Goal: Task Accomplishment & Management: Use online tool/utility

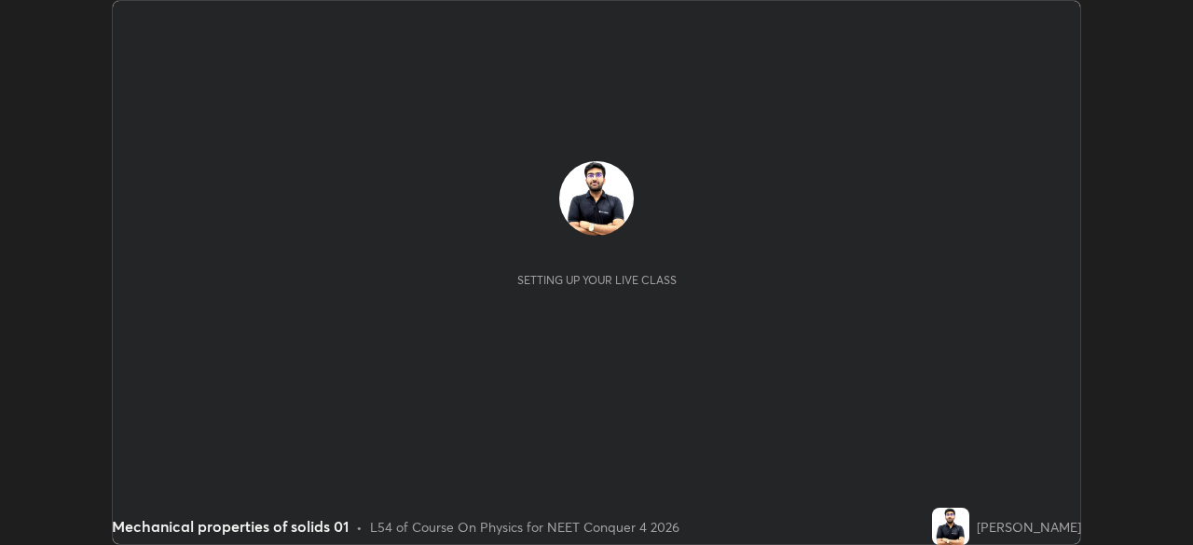
scroll to position [545, 1192]
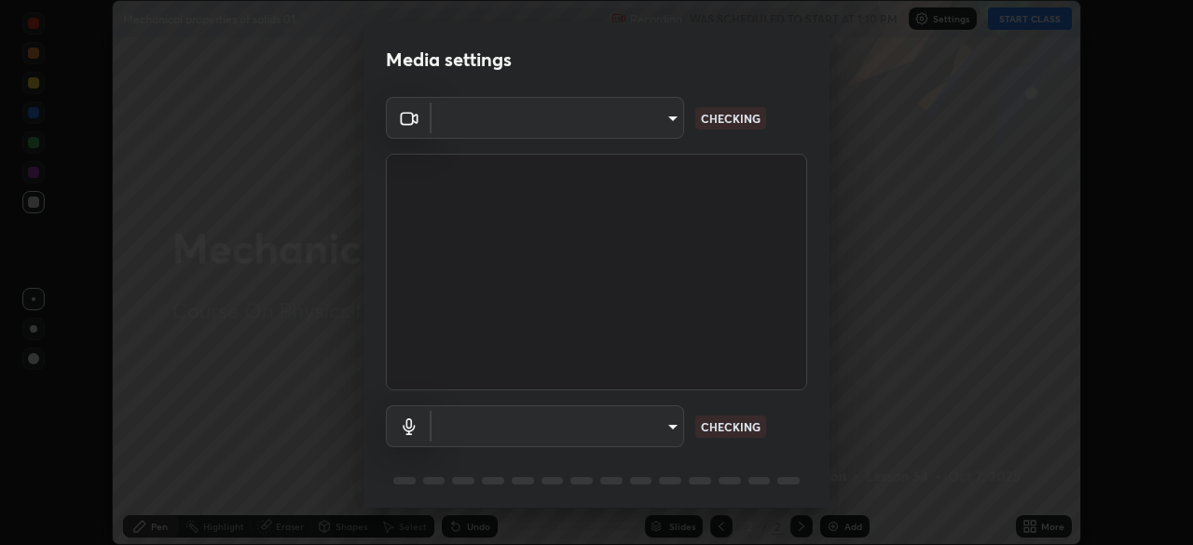
type input "f9c9e40c1fdfe5ebbc4e1433fe736b883486ebc84e0c1da292a4ca4c1bdb3432"
type input "cc6b24f64f306b83a819cfe3ad69ec83db29d8ed6e53624fa730e1126e555d50"
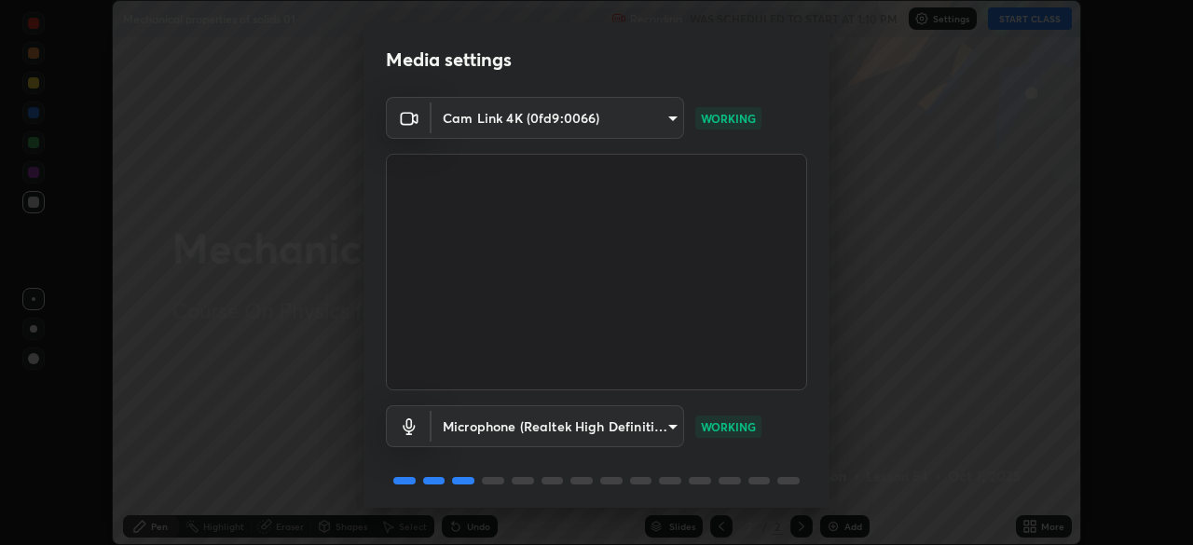
scroll to position [66, 0]
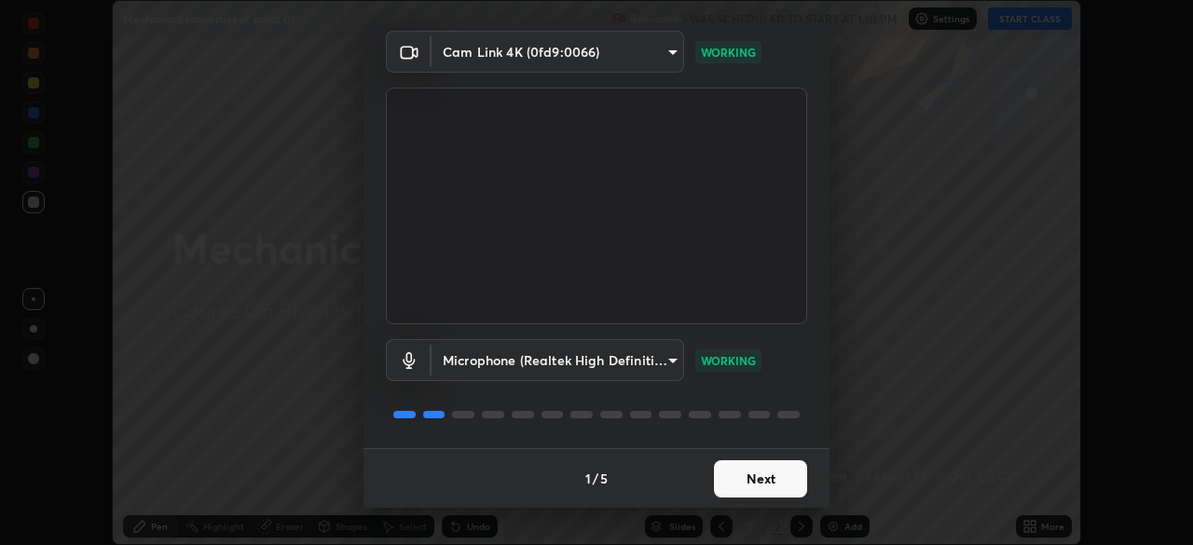
click at [755, 483] on button "Next" at bounding box center [760, 478] width 93 height 37
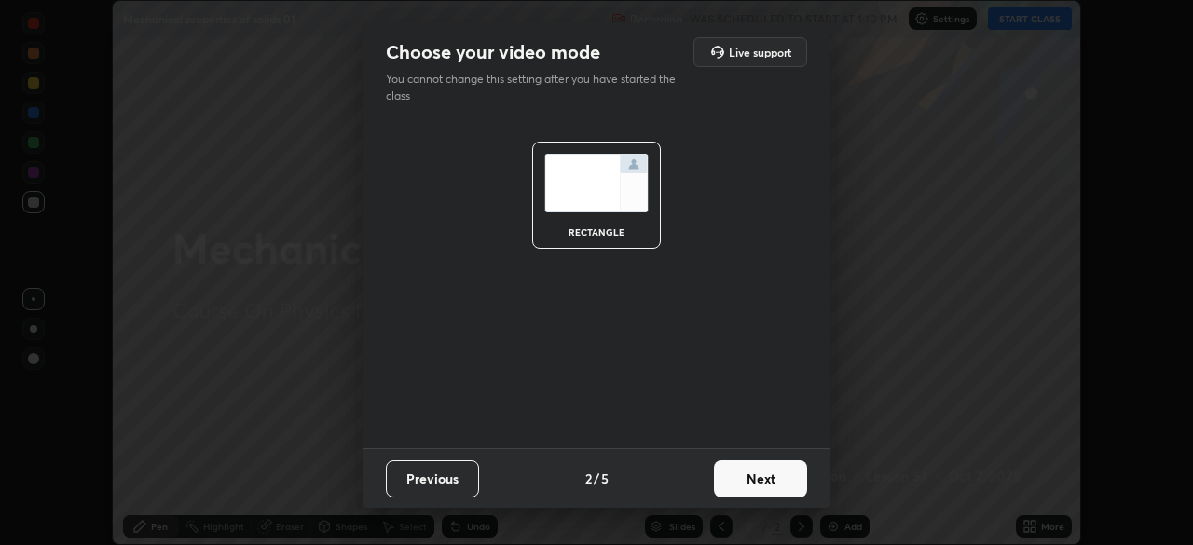
scroll to position [0, 0]
click at [758, 476] on button "Next" at bounding box center [760, 478] width 93 height 37
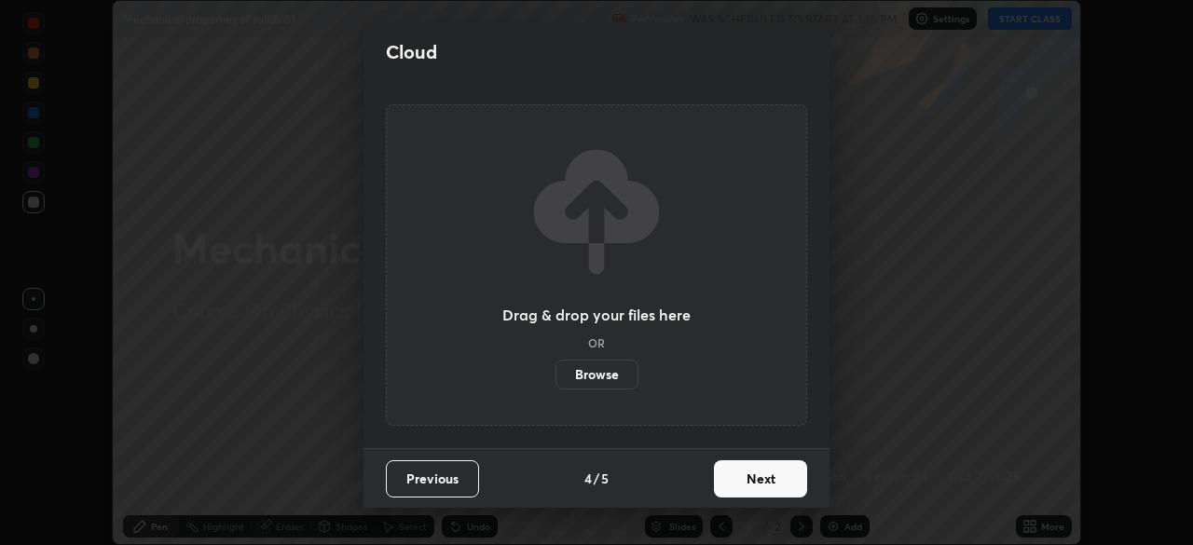
click at [748, 480] on button "Next" at bounding box center [760, 478] width 93 height 37
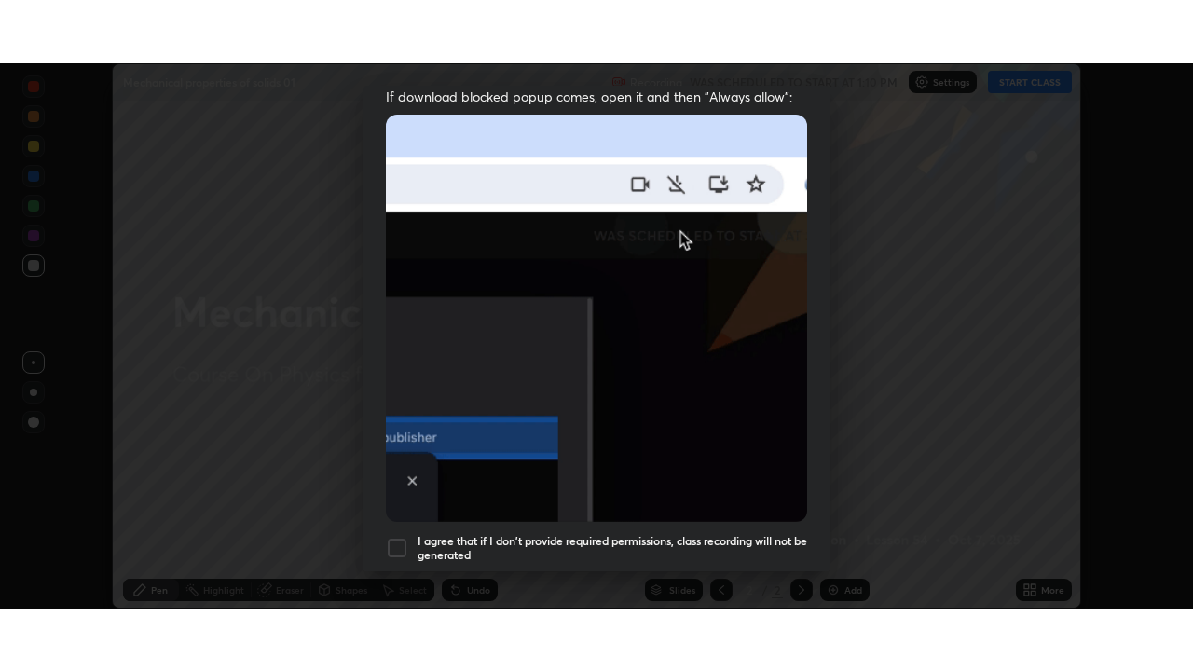
scroll to position [446, 0]
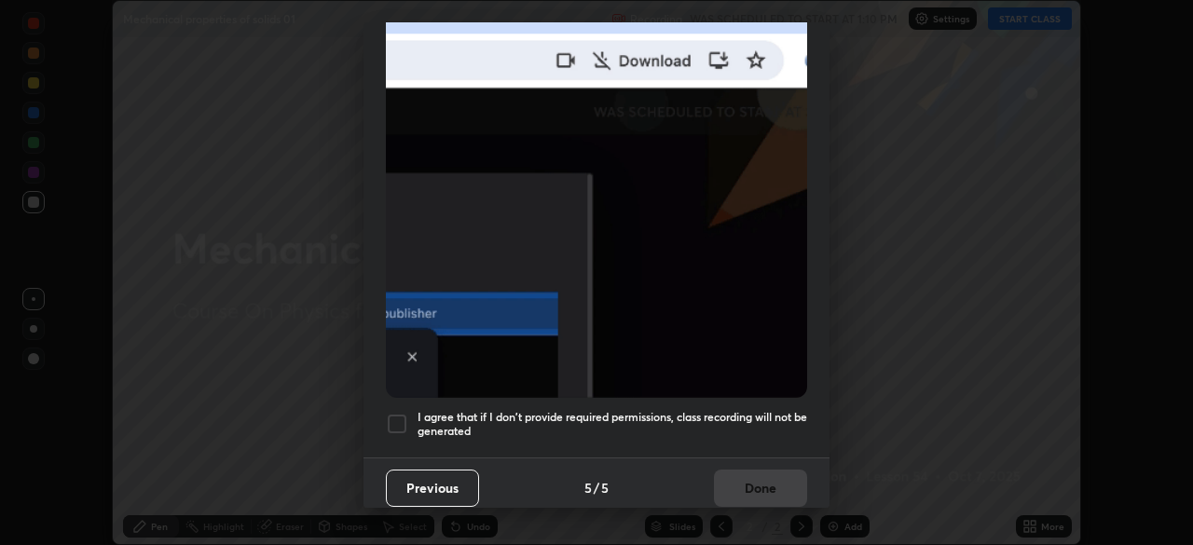
click at [406, 413] on div at bounding box center [397, 424] width 22 height 22
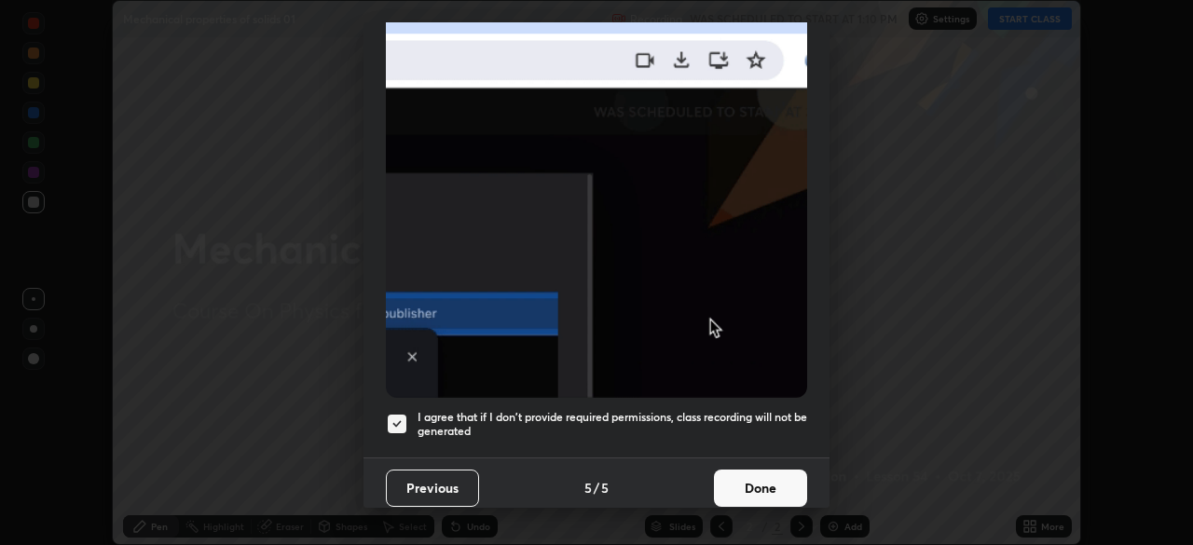
click at [759, 474] on button "Done" at bounding box center [760, 488] width 93 height 37
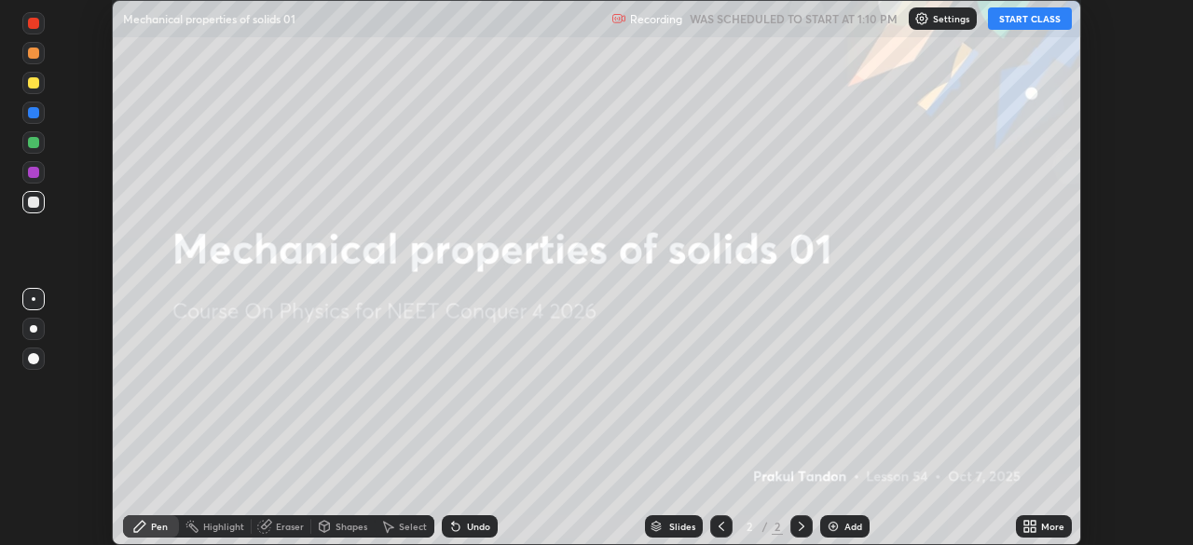
click at [1039, 19] on button "START CLASS" at bounding box center [1030, 18] width 84 height 22
click at [1051, 526] on div "More" at bounding box center [1052, 526] width 23 height 9
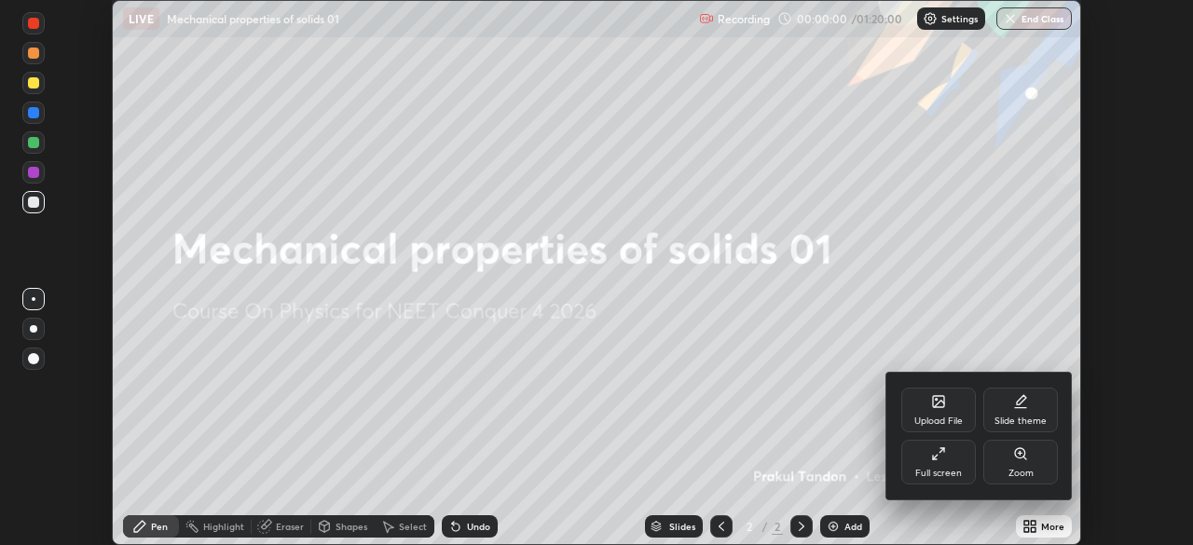
click at [953, 469] on div "Full screen" at bounding box center [938, 473] width 47 height 9
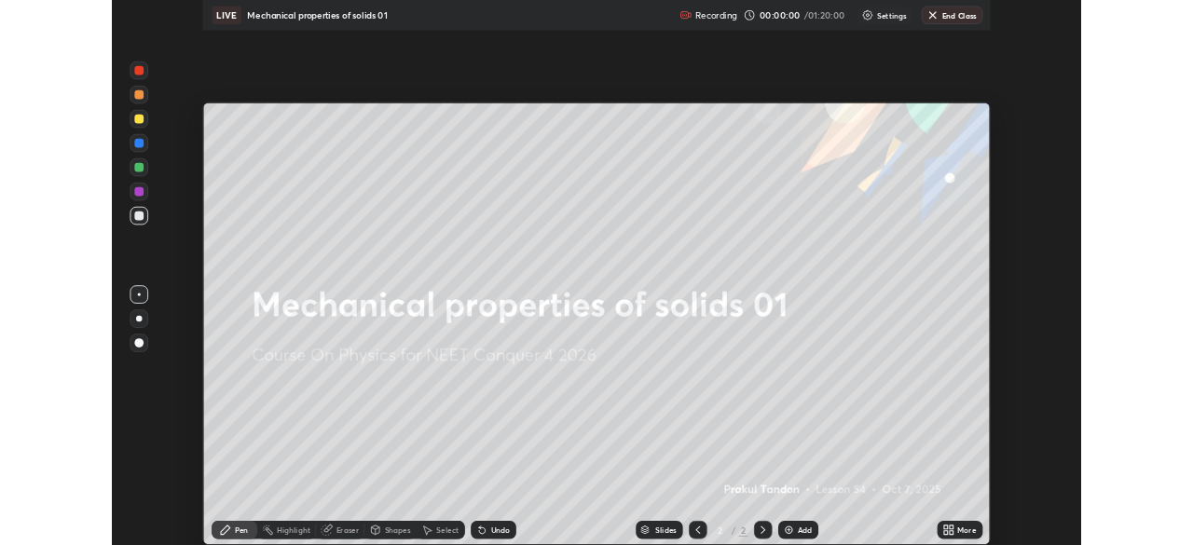
scroll to position [671, 1193]
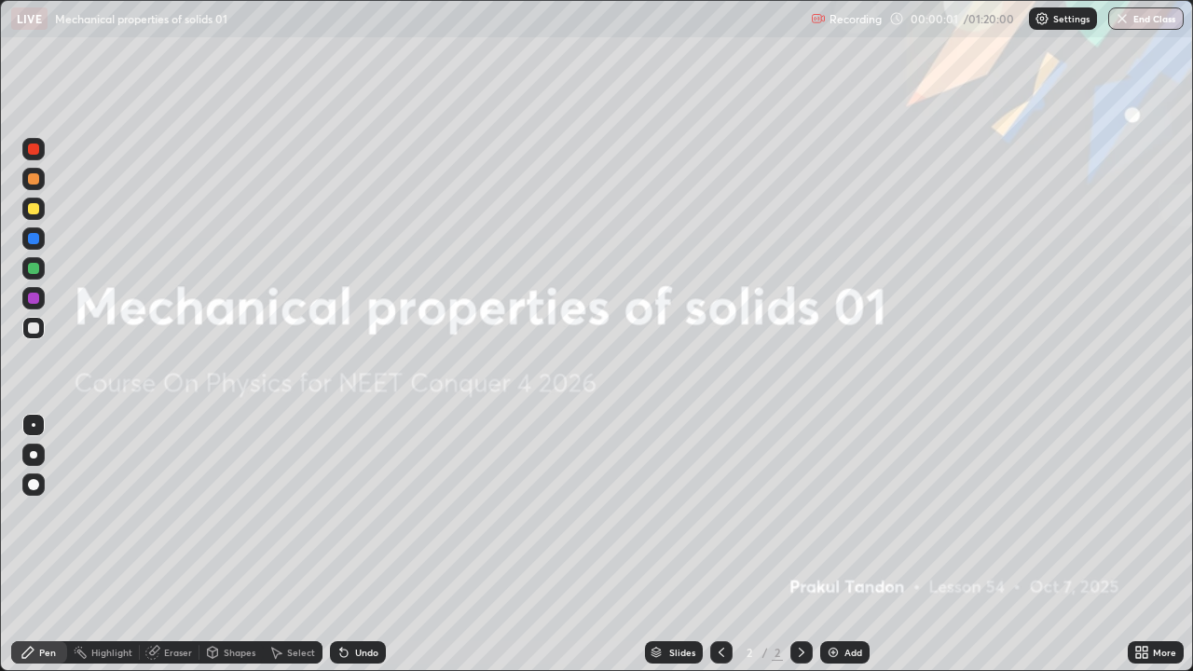
click at [839, 544] on div "Add" at bounding box center [844, 652] width 49 height 22
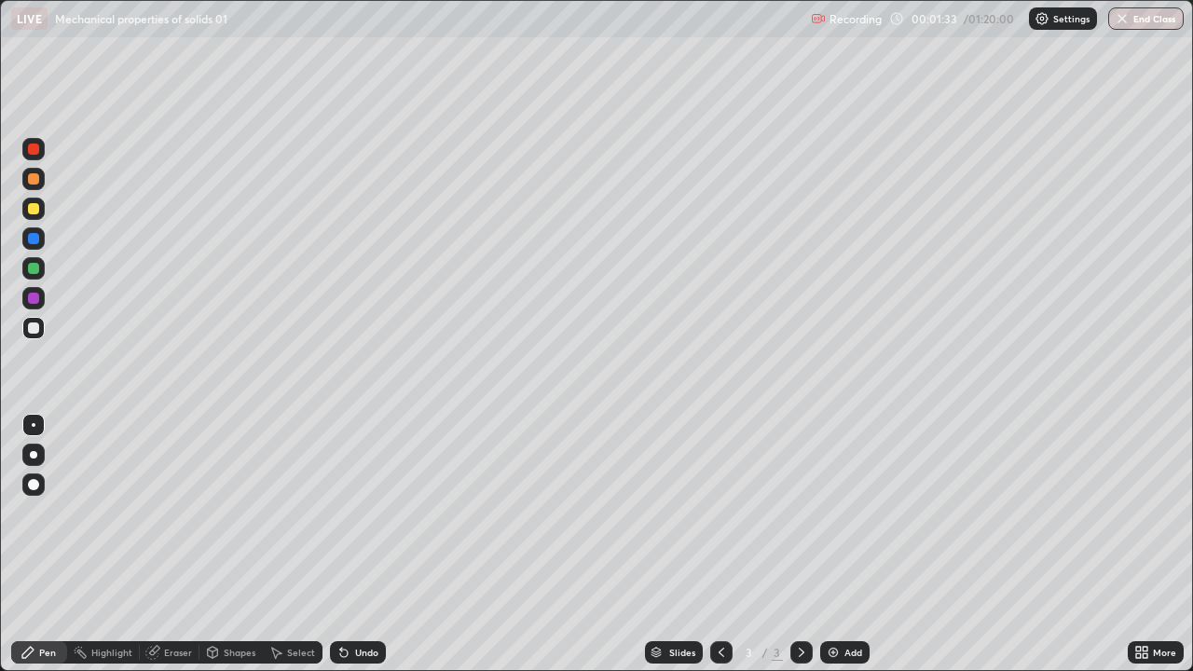
click at [844, 544] on div "Add" at bounding box center [853, 652] width 18 height 9
click at [42, 217] on div at bounding box center [33, 209] width 22 height 22
click at [357, 544] on div "Undo" at bounding box center [358, 652] width 56 height 22
click at [362, 544] on div "Undo" at bounding box center [366, 652] width 23 height 9
click at [855, 544] on div "Add" at bounding box center [844, 652] width 49 height 22
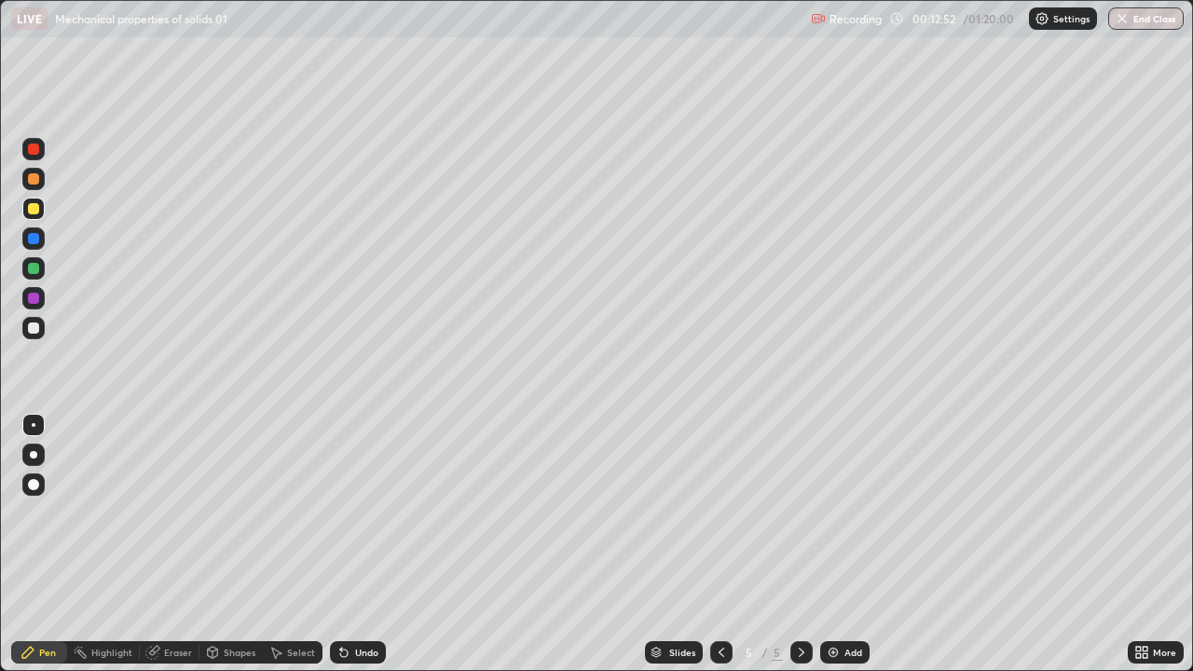
click at [37, 329] on div at bounding box center [33, 328] width 11 height 11
click at [850, 544] on div "Add" at bounding box center [853, 652] width 18 height 9
click at [40, 212] on div at bounding box center [33, 209] width 22 height 22
click at [849, 544] on div "Add" at bounding box center [844, 652] width 49 height 22
click at [23, 327] on div at bounding box center [33, 328] width 22 height 22
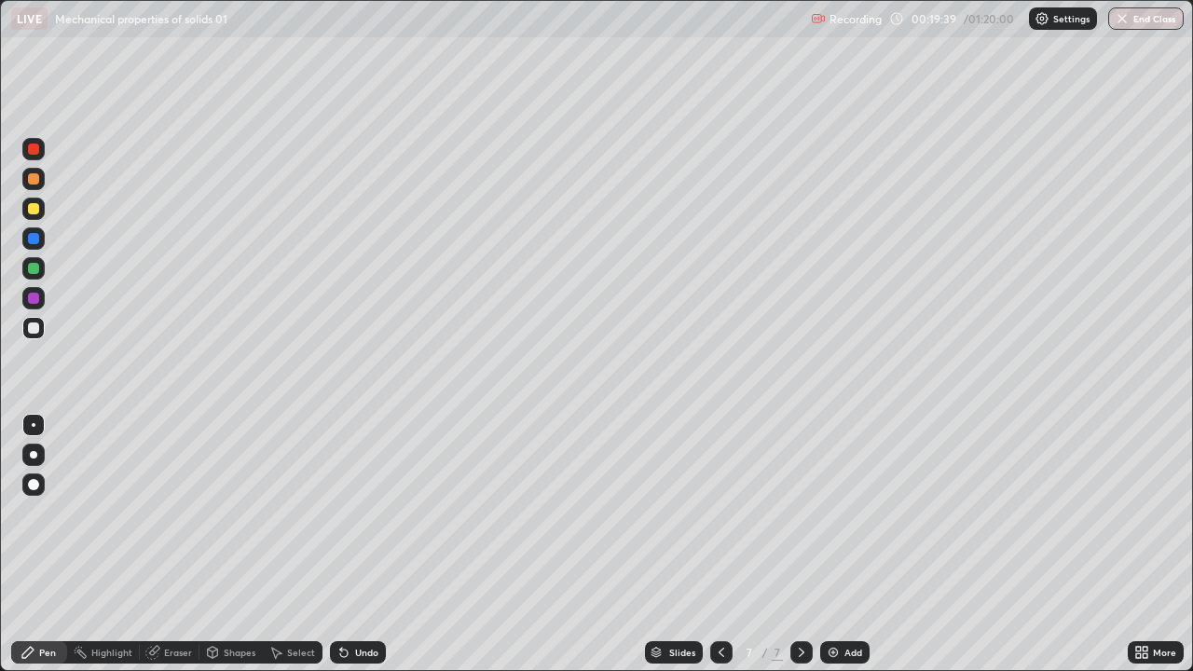
click at [712, 544] on div at bounding box center [721, 652] width 22 height 22
click at [800, 544] on icon at bounding box center [801, 652] width 15 height 15
click at [727, 544] on div at bounding box center [721, 652] width 22 height 22
click at [720, 544] on icon at bounding box center [721, 652] width 15 height 15
click at [800, 544] on icon at bounding box center [801, 652] width 15 height 15
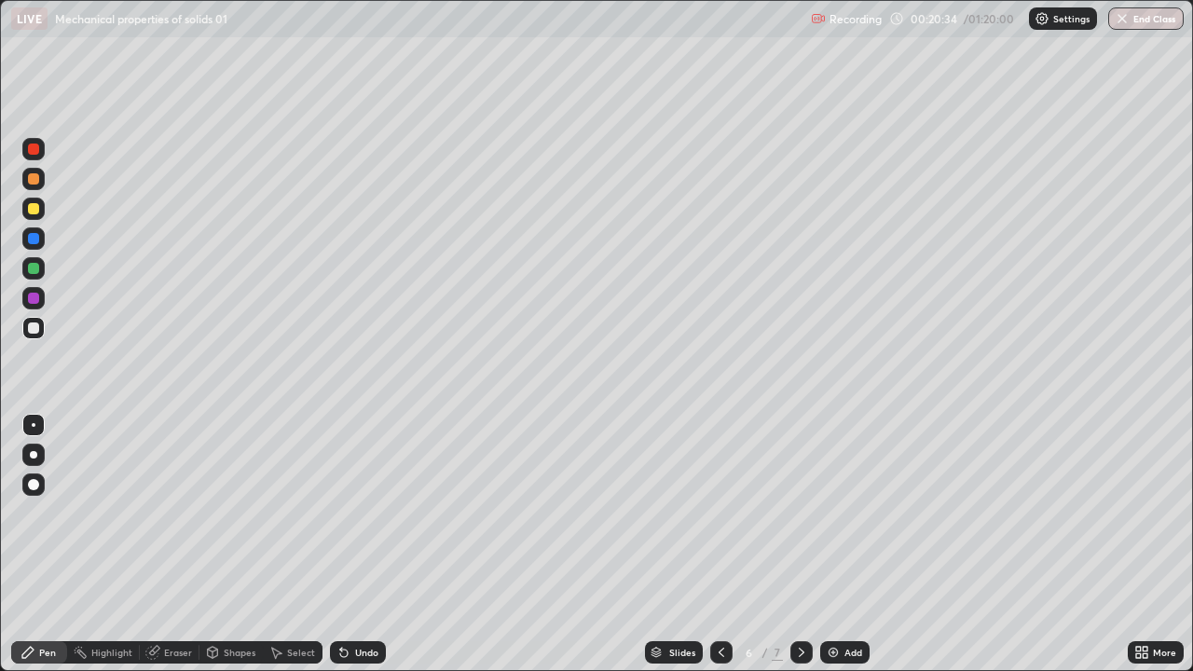
click at [795, 544] on div at bounding box center [801, 652] width 22 height 22
click at [790, 544] on div at bounding box center [801, 652] width 22 height 22
click at [866, 544] on div "Add" at bounding box center [844, 652] width 49 height 22
click at [34, 208] on div at bounding box center [33, 208] width 11 height 11
click at [31, 177] on div at bounding box center [33, 178] width 11 height 11
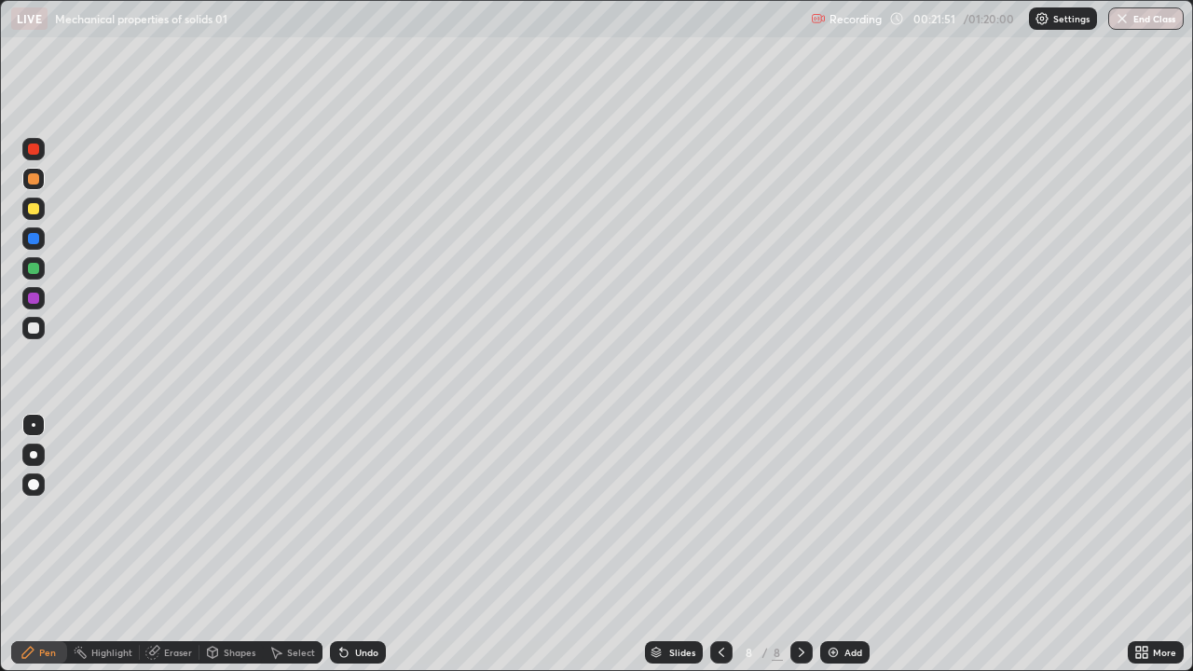
click at [42, 211] on div at bounding box center [33, 209] width 22 height 22
click at [33, 332] on div at bounding box center [33, 328] width 11 height 11
click at [857, 544] on div "Add" at bounding box center [844, 652] width 49 height 22
click at [30, 217] on div at bounding box center [33, 209] width 22 height 22
click at [835, 544] on img at bounding box center [833, 652] width 15 height 15
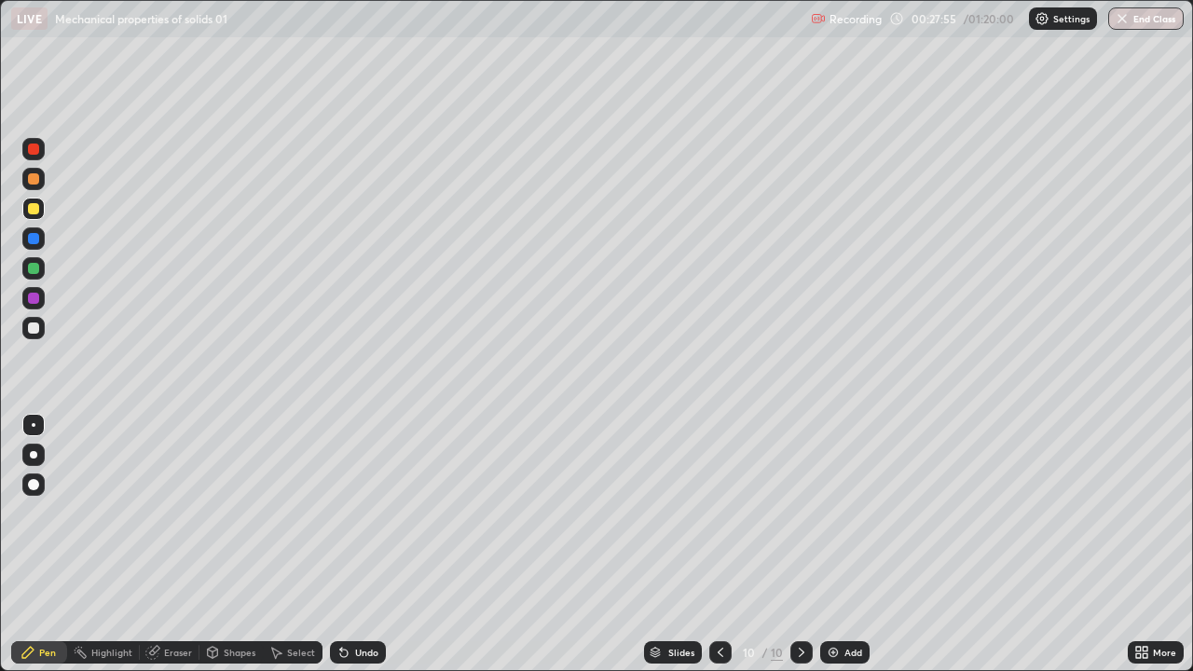
click at [841, 544] on div "Add" at bounding box center [844, 652] width 49 height 22
click at [31, 336] on div at bounding box center [33, 328] width 22 height 22
click at [34, 206] on div at bounding box center [33, 208] width 11 height 11
click at [361, 544] on div "Undo" at bounding box center [358, 652] width 56 height 22
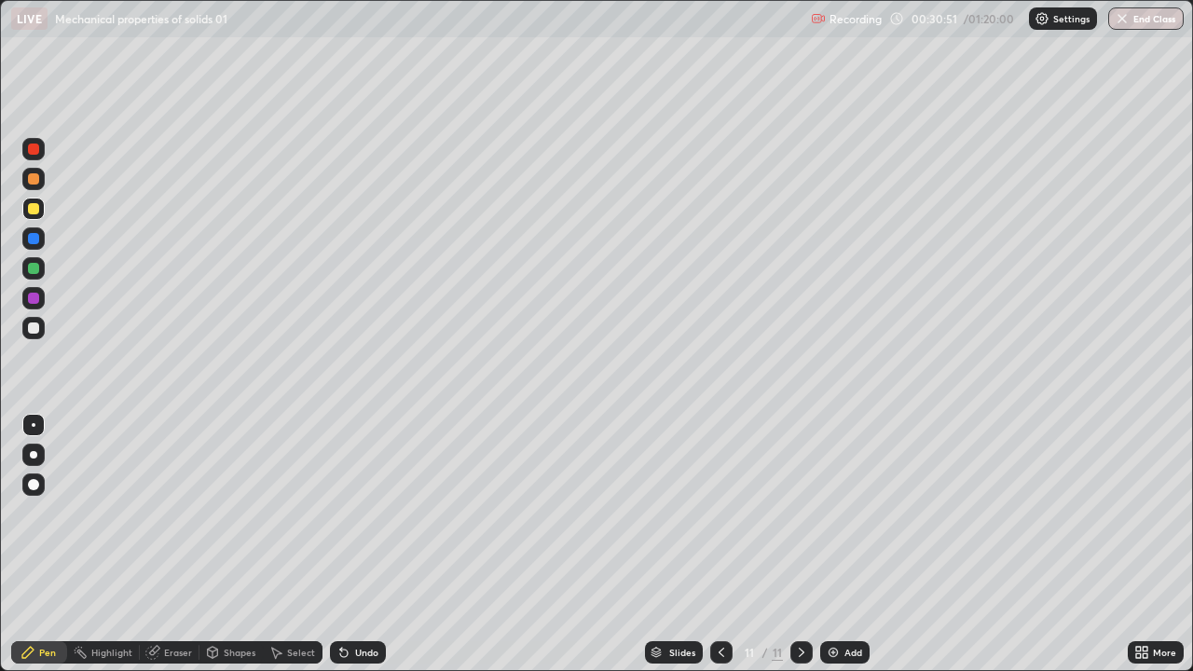
click at [361, 544] on div "Undo" at bounding box center [358, 652] width 56 height 22
click at [361, 544] on div "Undo" at bounding box center [366, 652] width 23 height 9
click at [362, 544] on div "Undo" at bounding box center [366, 652] width 23 height 9
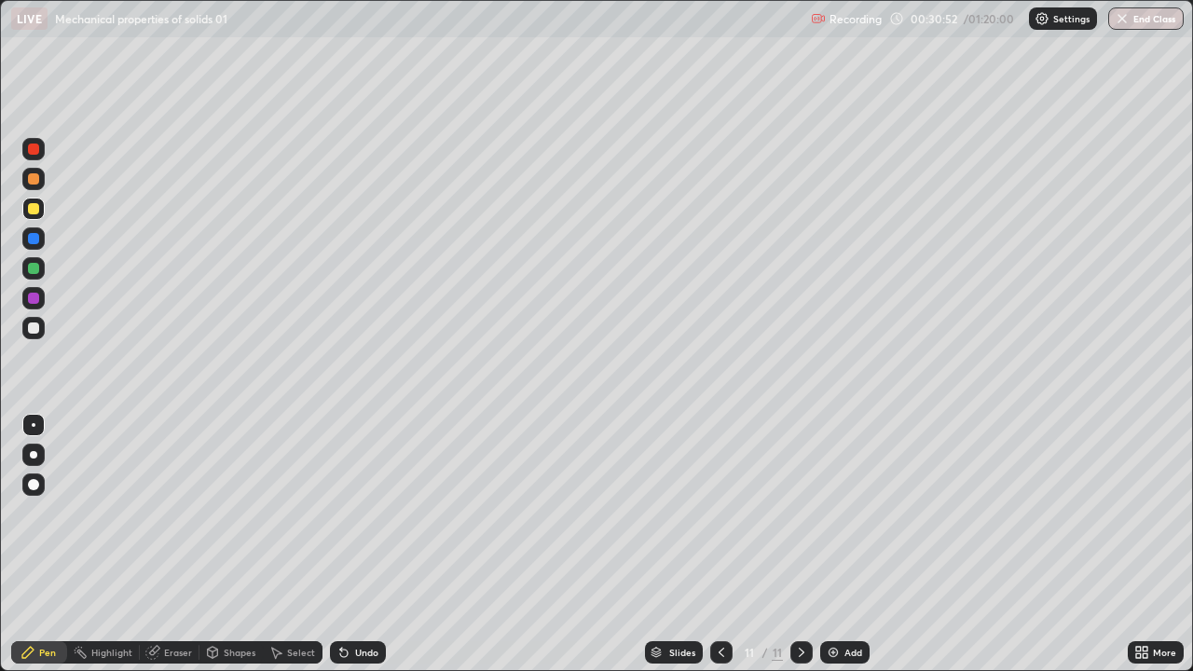
click at [362, 544] on div "Undo" at bounding box center [366, 652] width 23 height 9
click at [362, 544] on div "Undo" at bounding box center [358, 652] width 56 height 22
click at [175, 544] on div "Eraser" at bounding box center [178, 652] width 28 height 9
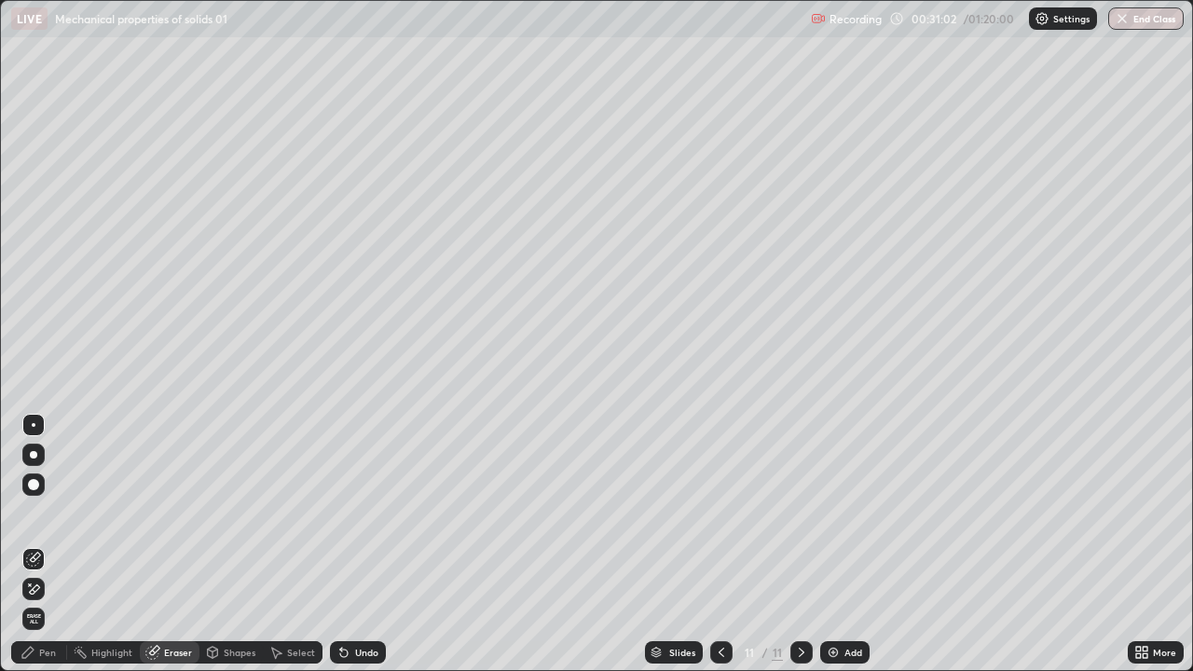
click at [51, 544] on div "Pen" at bounding box center [39, 652] width 56 height 22
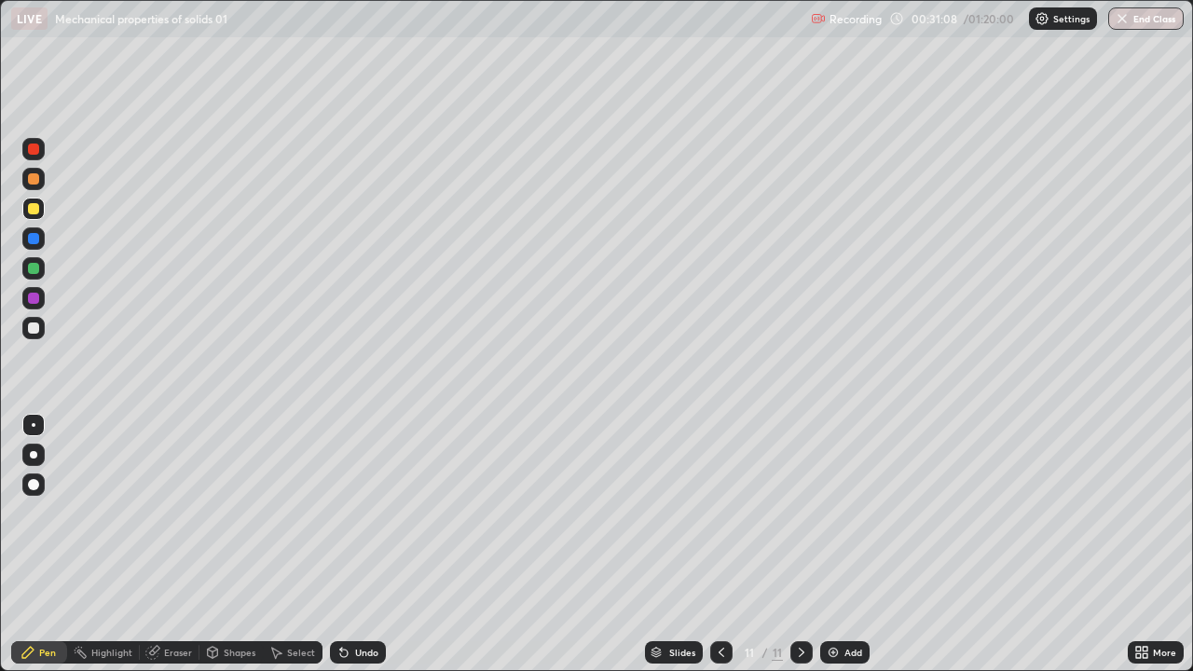
click at [33, 329] on div at bounding box center [33, 328] width 11 height 11
click at [34, 208] on div at bounding box center [33, 208] width 11 height 11
click at [32, 328] on div at bounding box center [33, 328] width 11 height 11
click at [851, 544] on div "Add" at bounding box center [853, 652] width 18 height 9
click at [36, 204] on div at bounding box center [33, 208] width 11 height 11
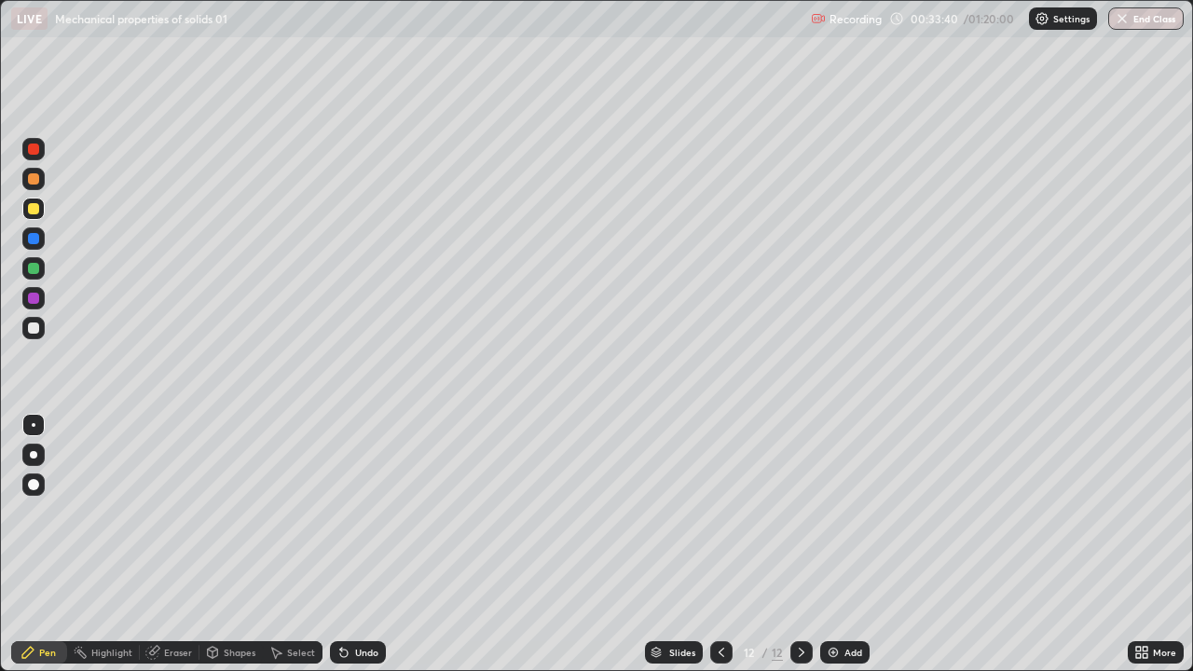
click at [26, 306] on div at bounding box center [33, 298] width 22 height 22
click at [34, 335] on div at bounding box center [33, 328] width 22 height 22
click at [34, 210] on div at bounding box center [33, 208] width 11 height 11
click at [353, 544] on div "Undo" at bounding box center [358, 652] width 56 height 22
click at [350, 544] on div "Undo" at bounding box center [358, 652] width 56 height 22
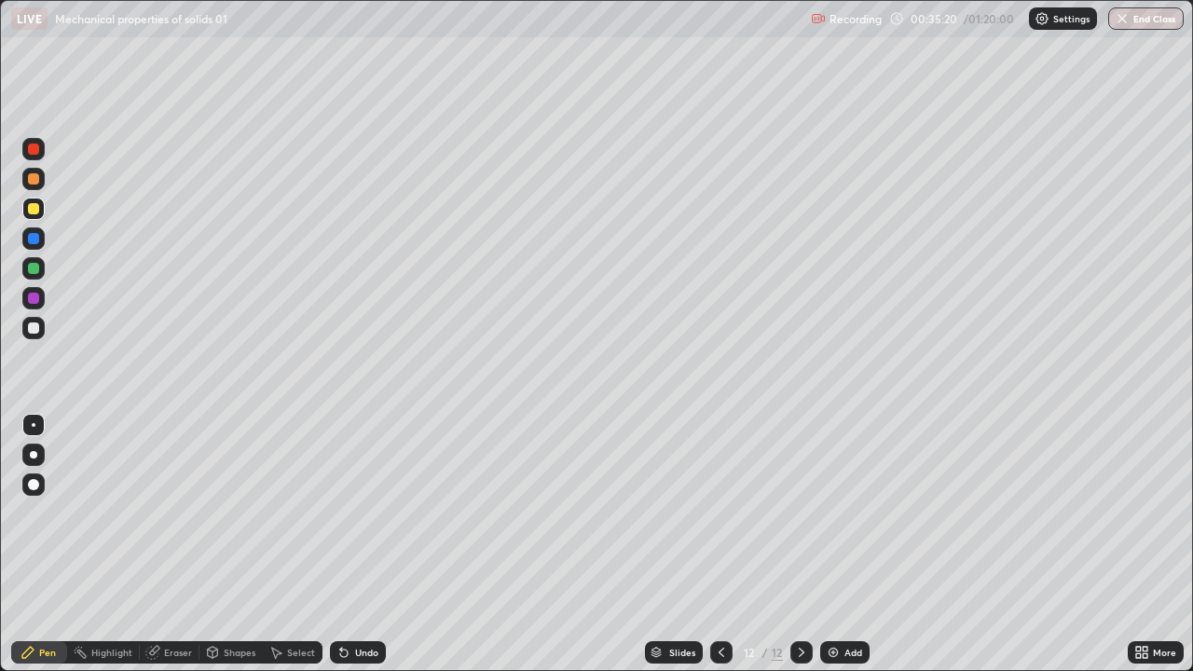
click at [355, 544] on div "Undo" at bounding box center [358, 652] width 56 height 22
click at [359, 544] on div "Undo" at bounding box center [358, 652] width 56 height 22
click at [31, 331] on div at bounding box center [33, 328] width 11 height 11
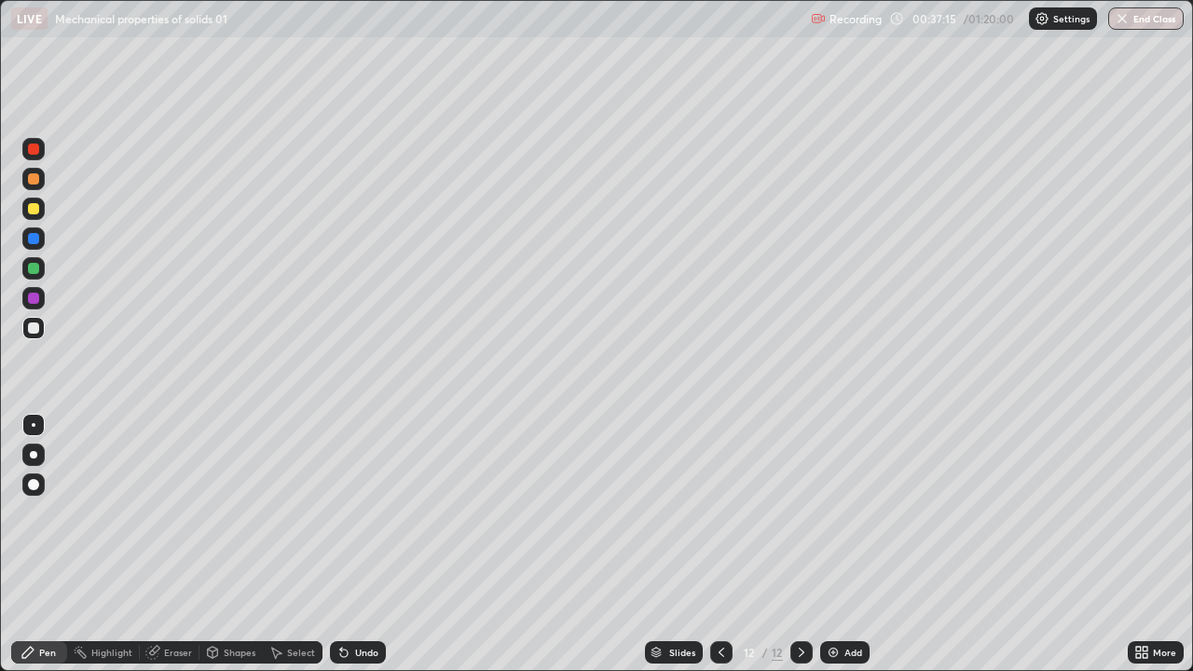
click at [34, 330] on div at bounding box center [33, 328] width 11 height 11
click at [849, 544] on div "Add" at bounding box center [853, 652] width 18 height 9
click at [380, 544] on div "Undo" at bounding box center [358, 652] width 56 height 22
click at [363, 544] on div "Undo" at bounding box center [366, 652] width 23 height 9
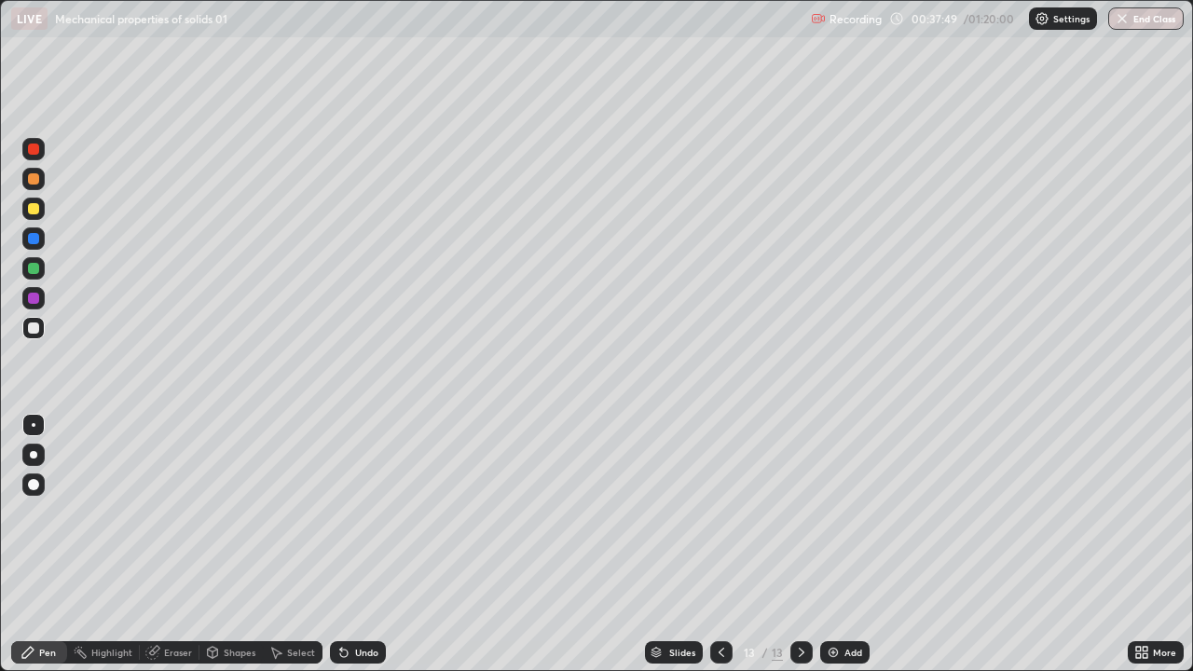
click at [350, 544] on div "Undo" at bounding box center [358, 652] width 56 height 22
click at [355, 544] on div "Undo" at bounding box center [366, 652] width 23 height 9
click at [371, 544] on div "Undo" at bounding box center [358, 652] width 56 height 22
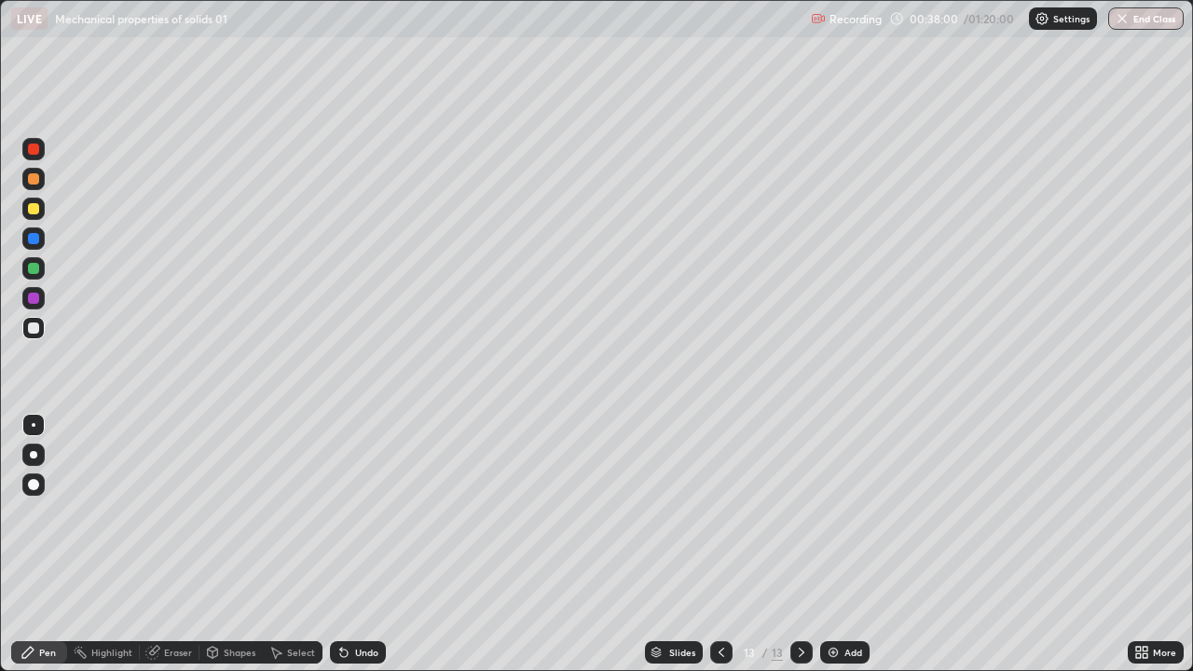
click at [339, 544] on icon at bounding box center [343, 652] width 15 height 15
click at [344, 544] on icon at bounding box center [343, 653] width 7 height 7
click at [341, 544] on icon at bounding box center [343, 653] width 7 height 7
click at [348, 544] on div "Undo" at bounding box center [358, 652] width 56 height 22
click at [355, 544] on div "Undo" at bounding box center [366, 652] width 23 height 9
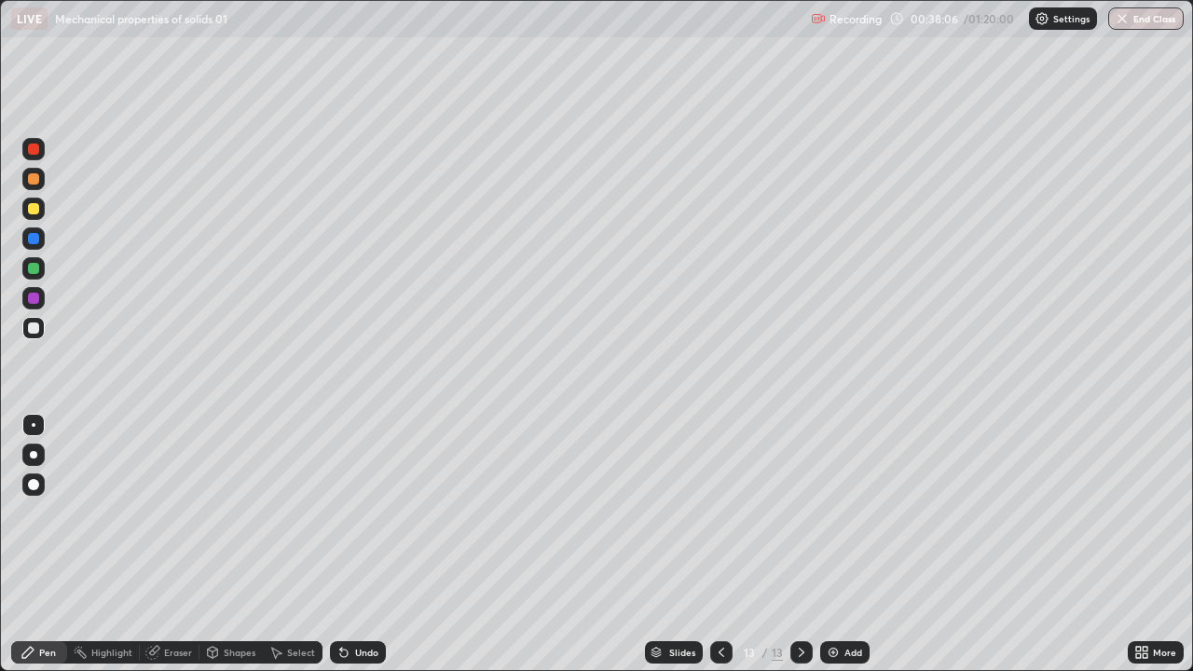
click at [357, 544] on div "Undo" at bounding box center [358, 652] width 56 height 22
click at [34, 211] on div at bounding box center [33, 208] width 11 height 11
click at [340, 544] on icon at bounding box center [343, 652] width 15 height 15
click at [349, 544] on div "Undo" at bounding box center [358, 652] width 56 height 22
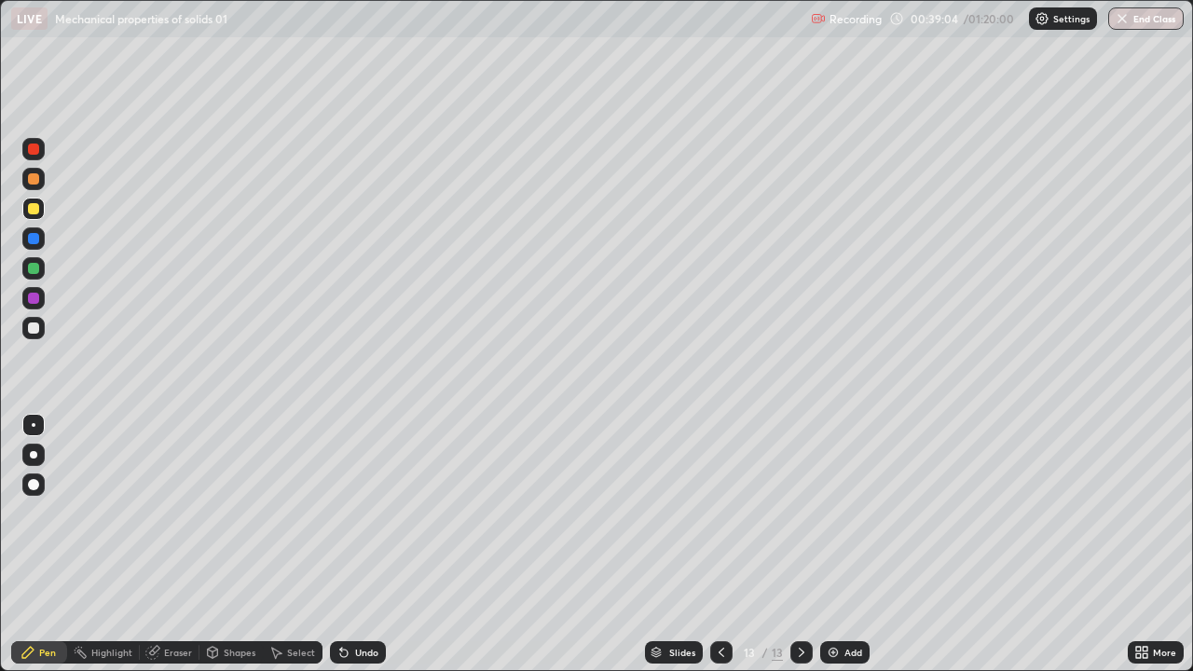
click at [357, 544] on div "Undo" at bounding box center [358, 652] width 56 height 22
click at [33, 328] on div at bounding box center [33, 328] width 11 height 11
click at [840, 544] on div "Add" at bounding box center [844, 652] width 49 height 22
click at [0, 459] on div "Setting up your live class" at bounding box center [596, 335] width 1193 height 671
click at [44, 213] on div at bounding box center [33, 209] width 22 height 22
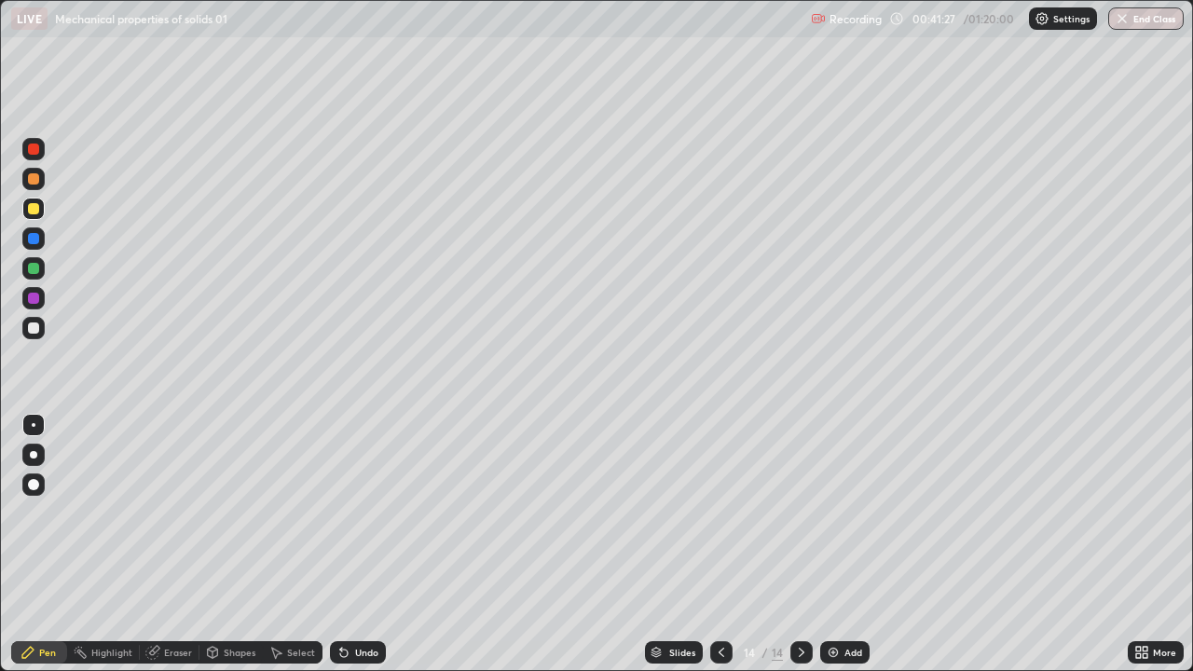
click at [376, 544] on div "Undo" at bounding box center [366, 652] width 23 height 9
click at [383, 544] on div "Undo" at bounding box center [358, 652] width 56 height 22
click at [382, 544] on div "Undo" at bounding box center [358, 652] width 56 height 22
click at [381, 544] on div "Undo" at bounding box center [358, 652] width 56 height 22
click at [720, 544] on icon at bounding box center [721, 652] width 15 height 15
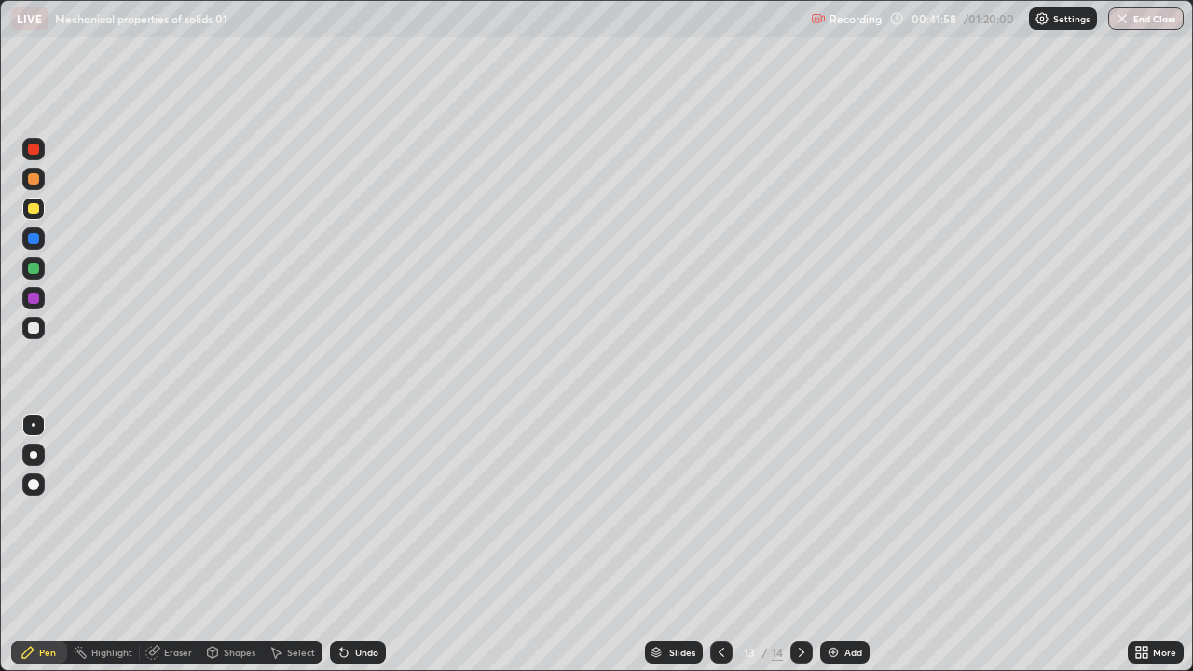
click at [799, 544] on icon at bounding box center [801, 652] width 15 height 15
click at [35, 330] on div at bounding box center [33, 328] width 11 height 11
click at [847, 544] on div "Add" at bounding box center [844, 652] width 49 height 22
click at [31, 209] on div at bounding box center [33, 208] width 11 height 11
click at [37, 149] on div at bounding box center [33, 149] width 11 height 11
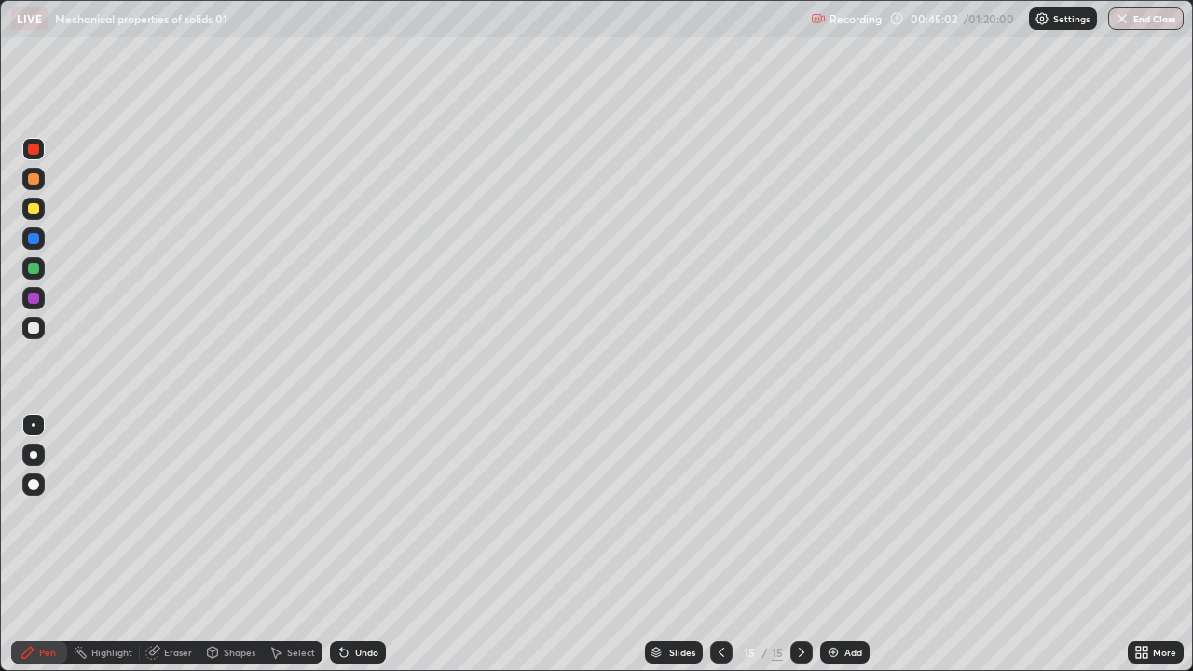
click at [43, 334] on div at bounding box center [33, 328] width 22 height 22
click at [34, 215] on div at bounding box center [33, 209] width 22 height 22
click at [350, 544] on div "Undo" at bounding box center [358, 652] width 56 height 22
click at [355, 544] on div "Undo" at bounding box center [366, 652] width 23 height 9
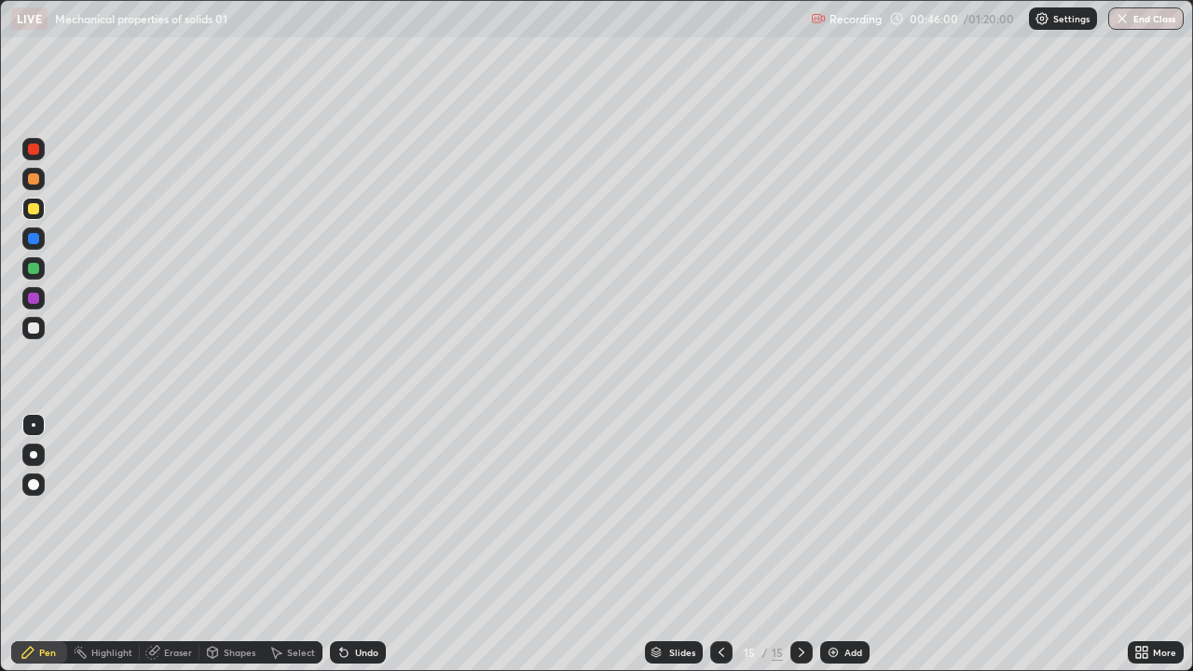
click at [355, 544] on div "Undo" at bounding box center [366, 652] width 23 height 9
click at [356, 544] on div "Undo" at bounding box center [366, 652] width 23 height 9
click at [845, 544] on div "Add" at bounding box center [844, 652] width 49 height 22
click at [41, 333] on div at bounding box center [33, 328] width 22 height 22
click at [368, 544] on div "Undo" at bounding box center [366, 652] width 23 height 9
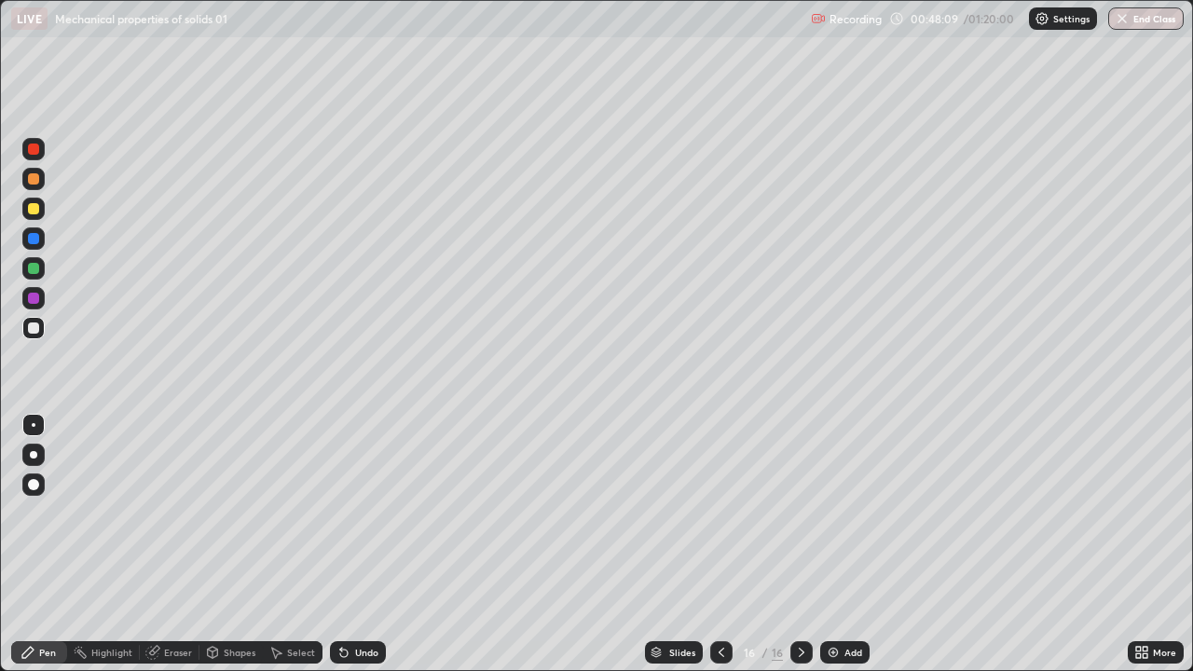
click at [360, 544] on div "Undo" at bounding box center [358, 652] width 56 height 22
click at [355, 544] on div "Undo" at bounding box center [366, 652] width 23 height 9
click at [350, 544] on div "Undo" at bounding box center [358, 652] width 56 height 22
click at [31, 209] on div at bounding box center [33, 208] width 11 height 11
click at [33, 332] on div at bounding box center [33, 328] width 11 height 11
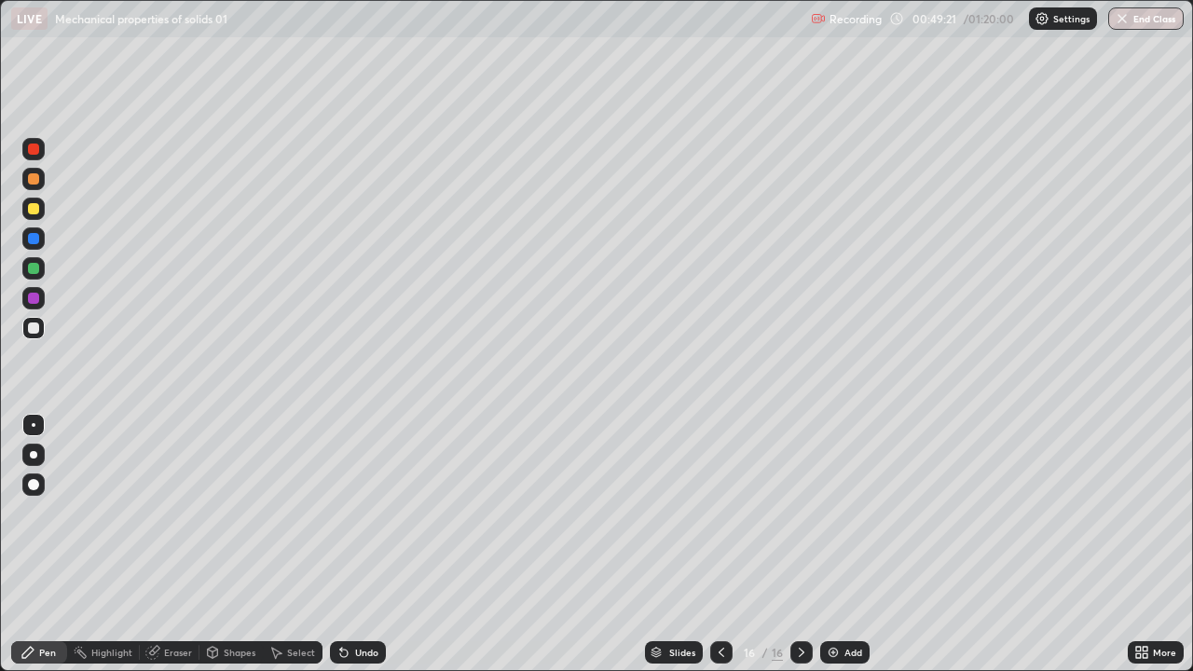
click at [177, 544] on div "Eraser" at bounding box center [178, 652] width 28 height 9
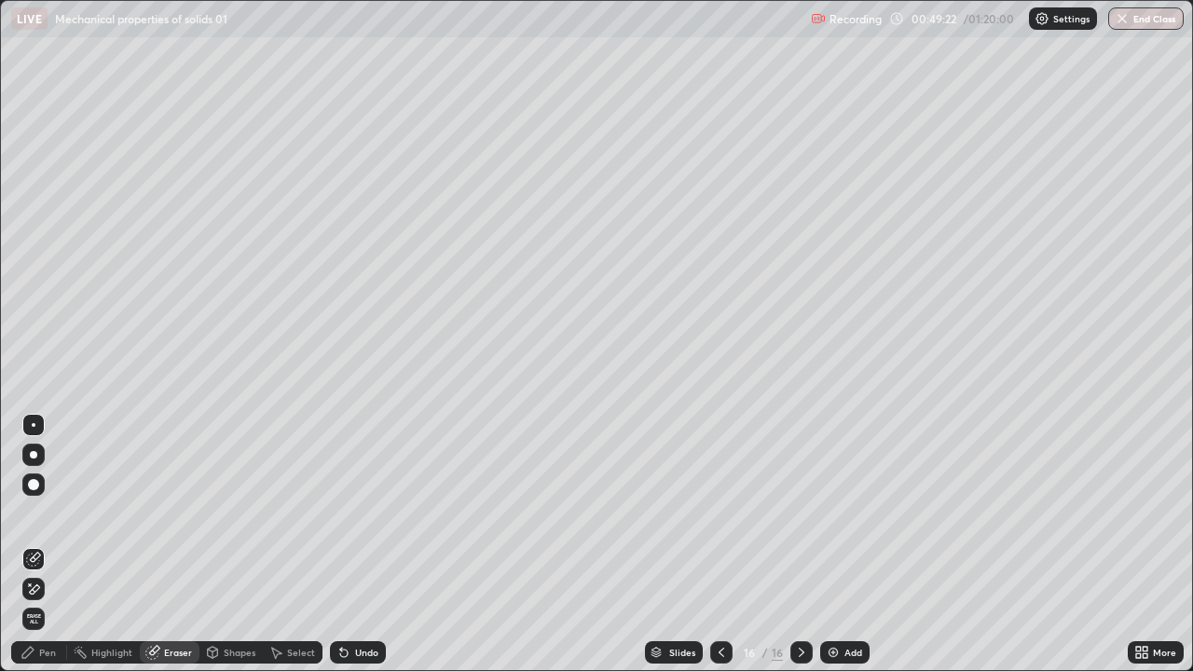
click at [36, 544] on div "Pen" at bounding box center [39, 652] width 56 height 22
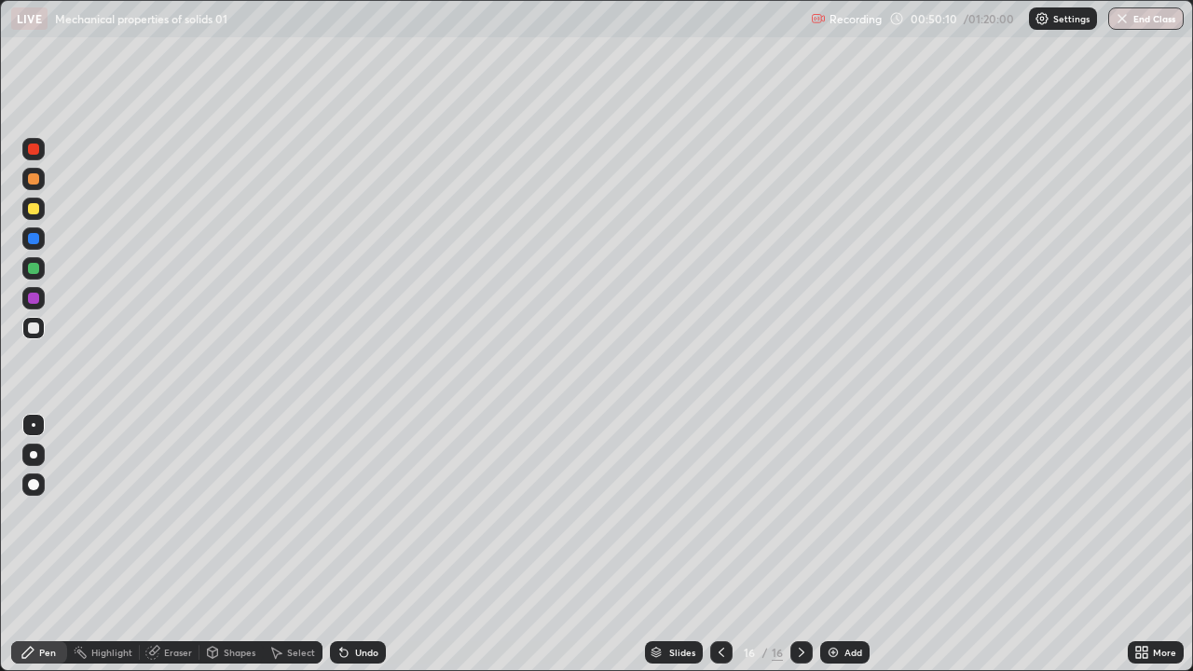
click at [34, 209] on div at bounding box center [33, 208] width 11 height 11
click at [356, 544] on div "Undo" at bounding box center [366, 652] width 23 height 9
click at [337, 544] on div "Undo" at bounding box center [358, 652] width 56 height 22
click at [341, 544] on div "Undo" at bounding box center [358, 652] width 56 height 22
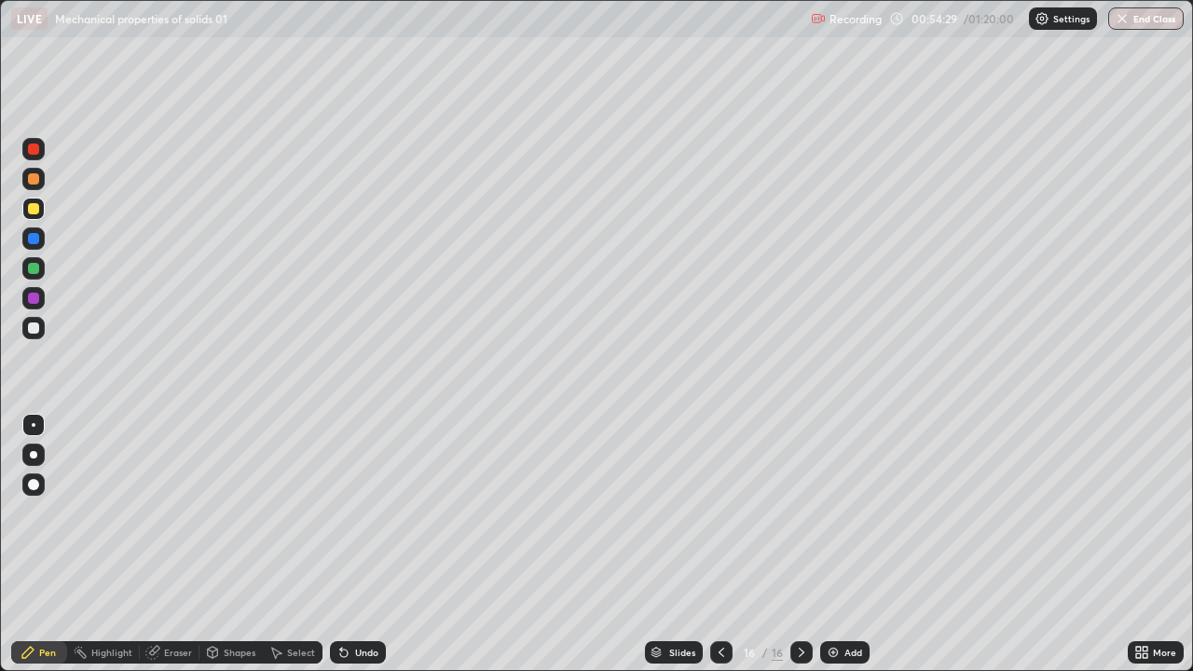
click at [351, 544] on div "Undo" at bounding box center [358, 652] width 56 height 22
click at [361, 544] on div "Undo" at bounding box center [358, 652] width 56 height 22
click at [365, 544] on div "Undo" at bounding box center [358, 652] width 56 height 22
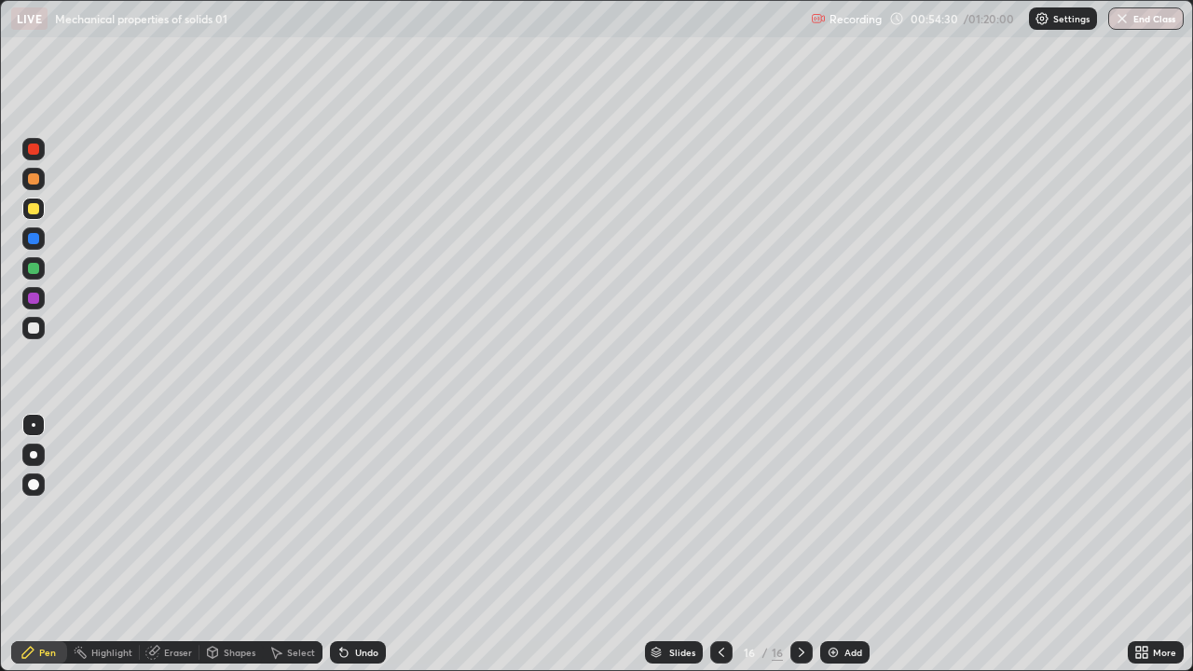
click at [364, 544] on div "Undo" at bounding box center [358, 652] width 56 height 22
click at [355, 544] on div "Undo" at bounding box center [358, 652] width 56 height 22
click at [35, 337] on div at bounding box center [33, 328] width 22 height 22
click at [846, 544] on div "Add" at bounding box center [844, 652] width 49 height 22
click at [41, 209] on div at bounding box center [33, 209] width 22 height 22
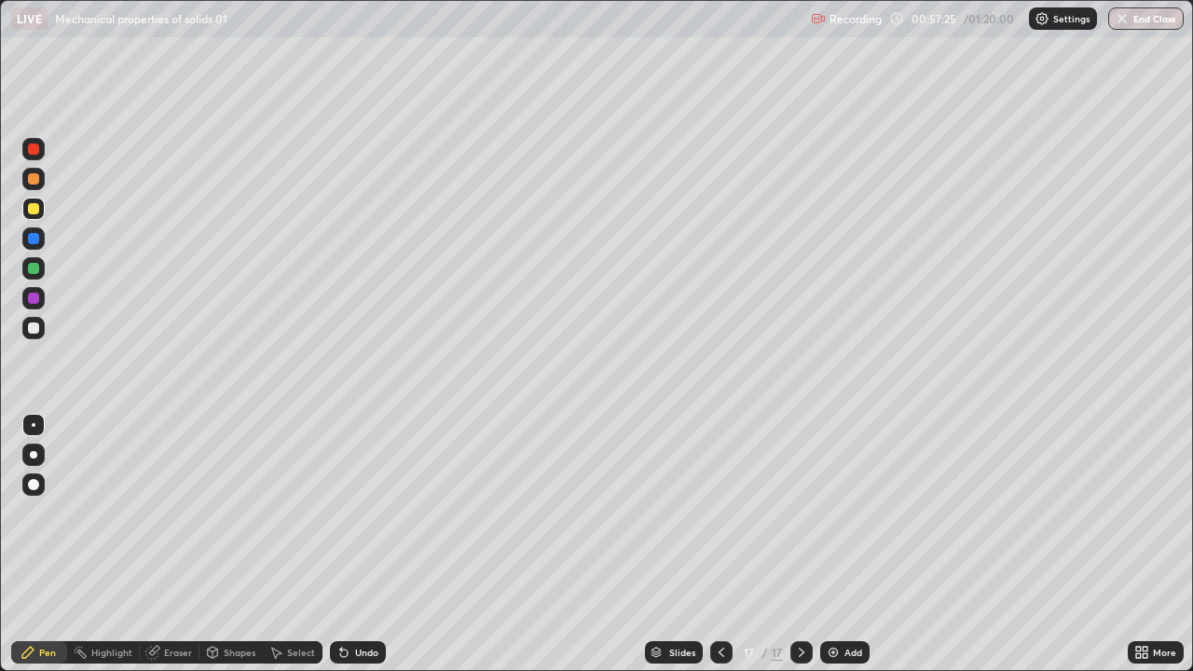
click at [355, 544] on div "Undo" at bounding box center [366, 652] width 23 height 9
click at [343, 544] on icon at bounding box center [343, 653] width 7 height 7
click at [347, 544] on icon at bounding box center [343, 652] width 15 height 15
click at [369, 544] on div "Undo" at bounding box center [366, 652] width 23 height 9
click at [371, 544] on div "Undo" at bounding box center [366, 652] width 23 height 9
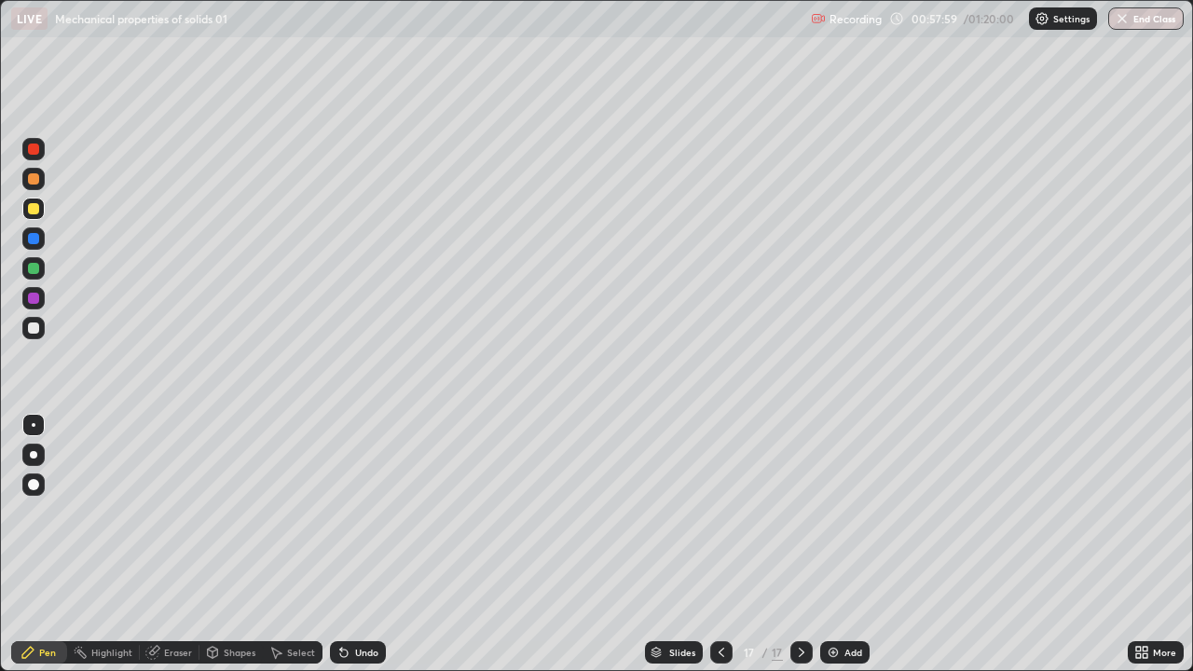
click at [371, 544] on div "Undo" at bounding box center [366, 652] width 23 height 9
click at [364, 544] on div "Undo" at bounding box center [358, 652] width 56 height 22
click at [362, 544] on div "Undo" at bounding box center [358, 652] width 56 height 22
click at [351, 544] on div "Undo" at bounding box center [358, 652] width 56 height 22
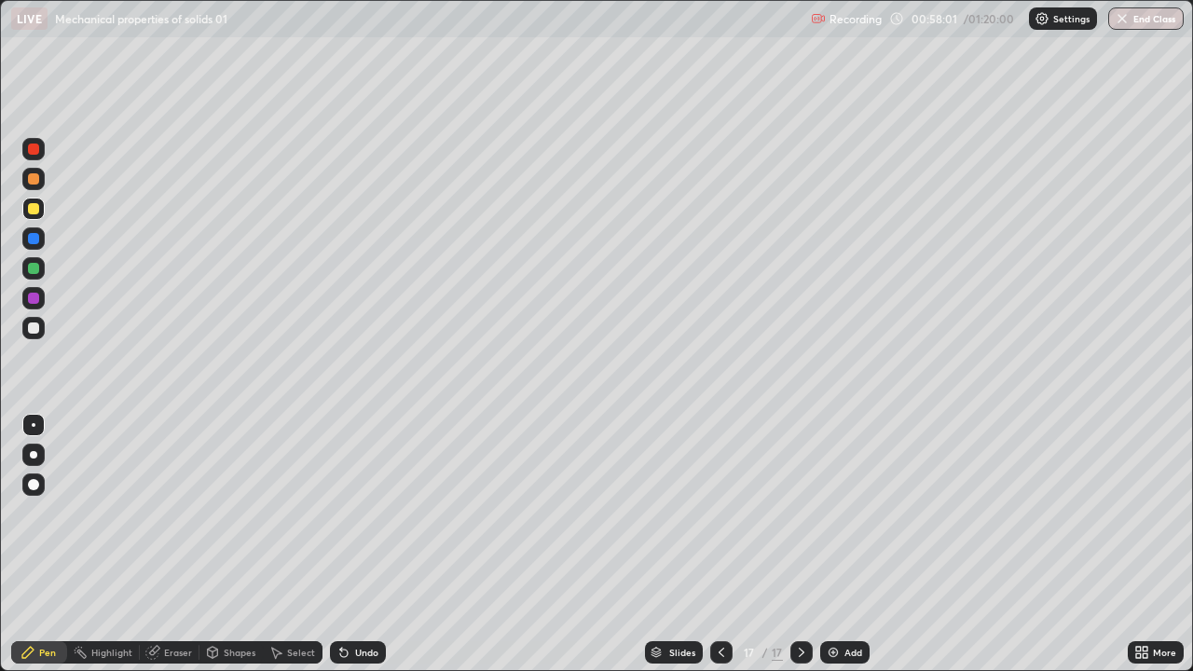
click at [353, 544] on div "Undo" at bounding box center [358, 652] width 56 height 22
click at [34, 330] on div at bounding box center [33, 328] width 11 height 11
click at [37, 209] on div at bounding box center [33, 208] width 11 height 11
click at [36, 330] on div at bounding box center [33, 328] width 11 height 11
click at [36, 208] on div at bounding box center [33, 208] width 11 height 11
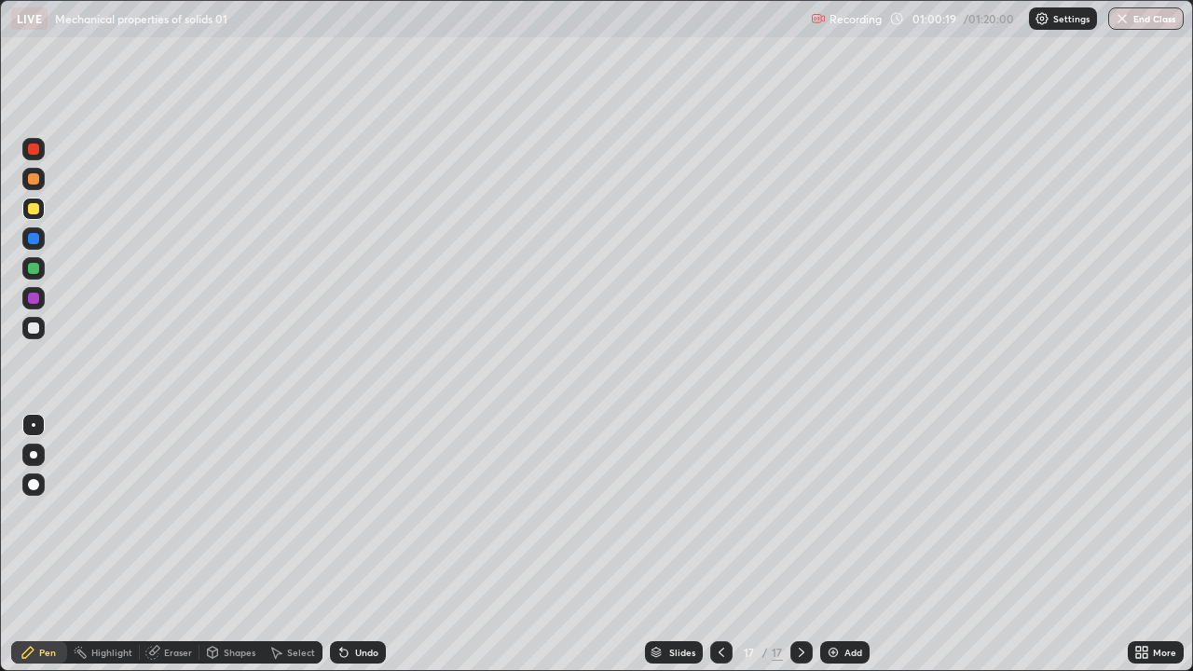
click at [40, 330] on div at bounding box center [33, 328] width 22 height 22
click at [31, 207] on div at bounding box center [33, 208] width 11 height 11
click at [32, 328] on div at bounding box center [33, 328] width 11 height 11
click at [845, 544] on div "Add" at bounding box center [844, 652] width 49 height 22
click at [717, 544] on div at bounding box center [721, 652] width 22 height 22
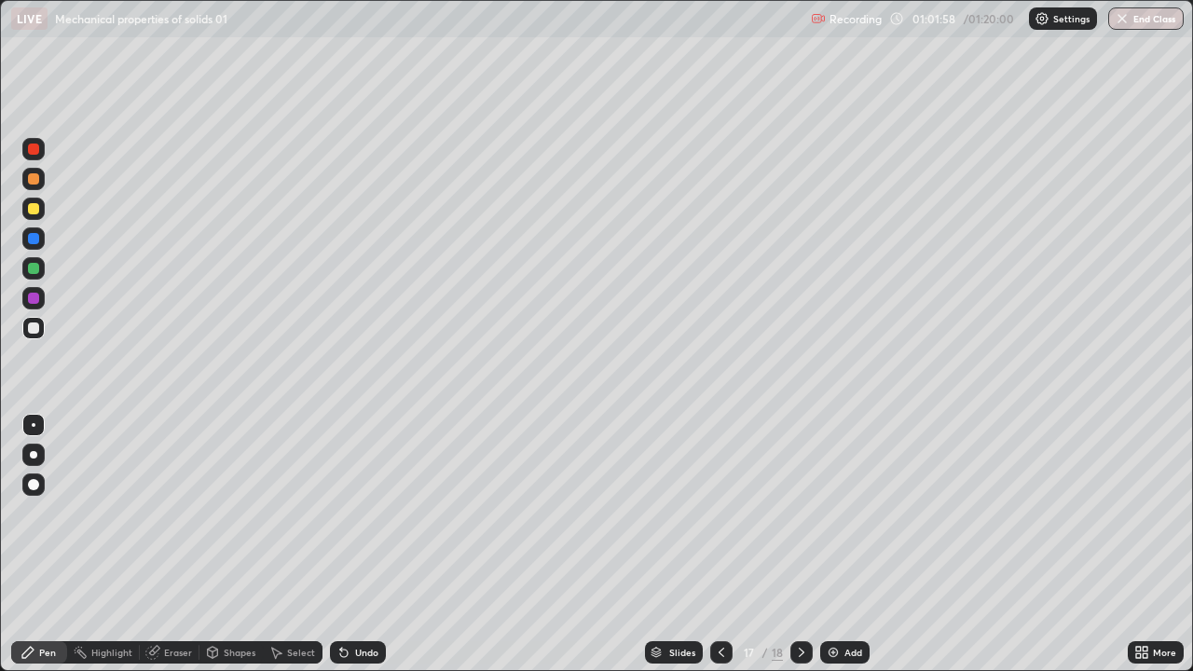
click at [802, 544] on icon at bounding box center [802, 652] width 6 height 9
click at [363, 544] on div "Undo" at bounding box center [358, 652] width 56 height 22
click at [362, 544] on div "Undo" at bounding box center [358, 652] width 56 height 22
click at [357, 544] on div "Undo" at bounding box center [358, 652] width 56 height 22
click at [36, 212] on div at bounding box center [33, 208] width 11 height 11
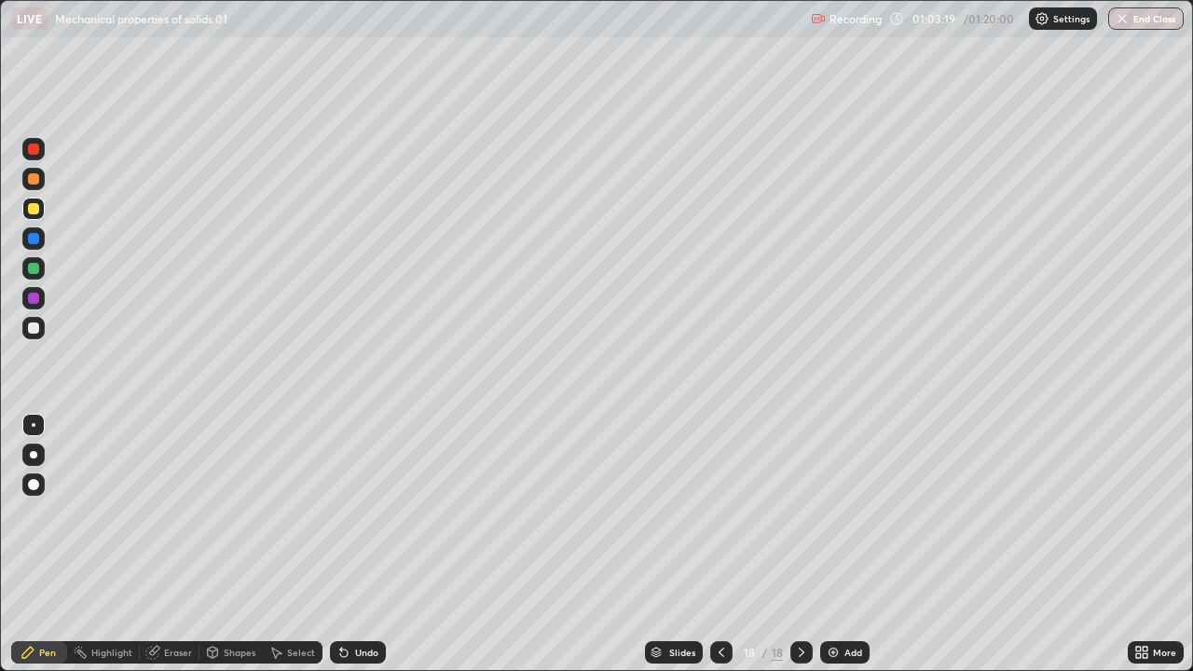
click at [32, 332] on div at bounding box center [33, 328] width 11 height 11
click at [36, 203] on div at bounding box center [33, 208] width 11 height 11
click at [353, 544] on div "Undo" at bounding box center [358, 652] width 56 height 22
click at [348, 544] on div "Undo" at bounding box center [358, 652] width 56 height 22
click at [32, 330] on div at bounding box center [33, 328] width 11 height 11
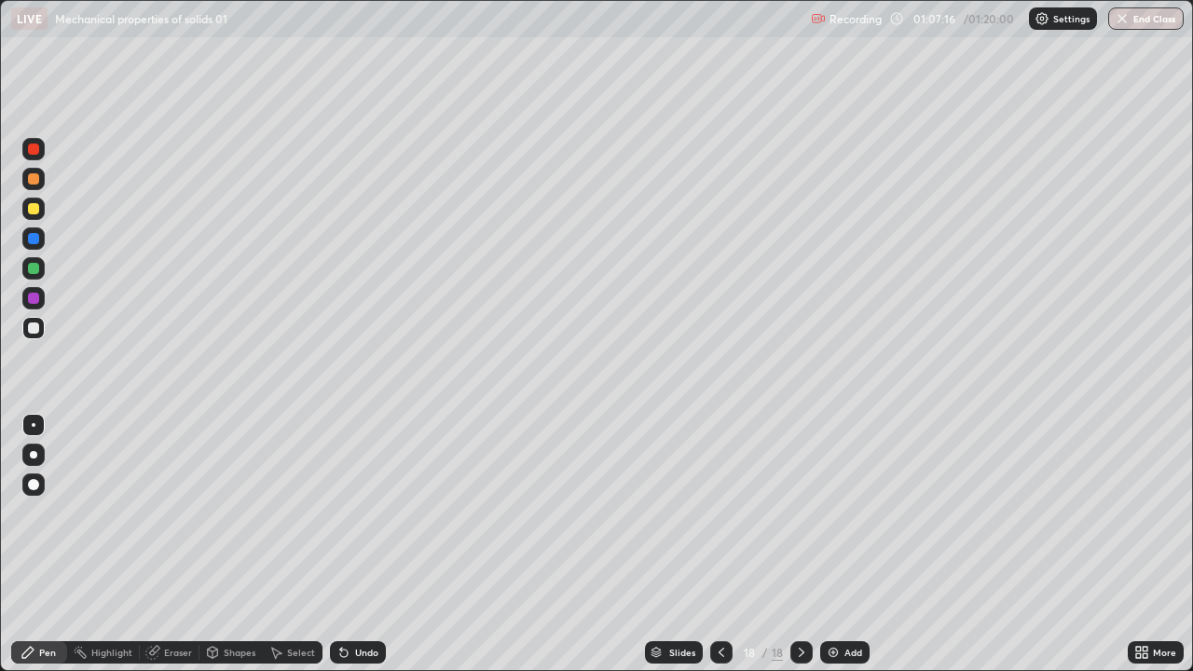
click at [841, 544] on div "Add" at bounding box center [844, 652] width 49 height 22
click at [30, 210] on div at bounding box center [33, 208] width 11 height 11
click at [848, 544] on div "Add" at bounding box center [853, 652] width 18 height 9
click at [360, 544] on div "Undo" at bounding box center [366, 652] width 23 height 9
click at [355, 544] on div "Undo" at bounding box center [358, 652] width 56 height 22
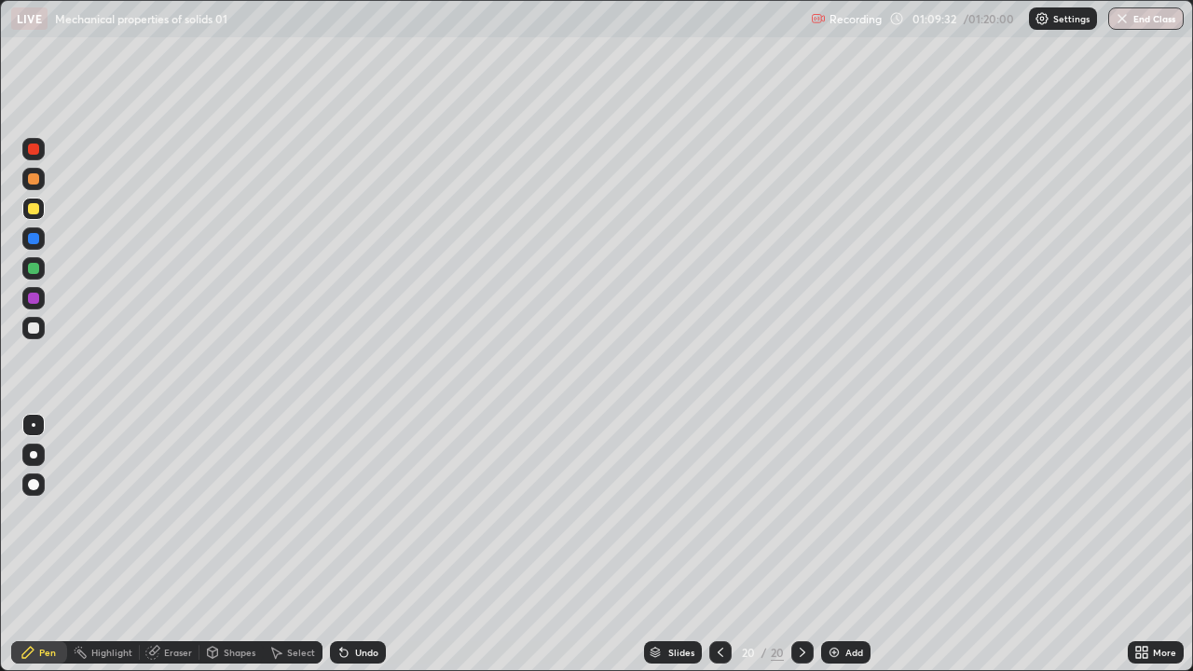
click at [353, 544] on div "Undo" at bounding box center [358, 652] width 56 height 22
click at [348, 544] on div "Undo" at bounding box center [358, 652] width 56 height 22
click at [356, 544] on div "Undo" at bounding box center [358, 652] width 56 height 22
click at [841, 544] on div "Add" at bounding box center [845, 652] width 49 height 22
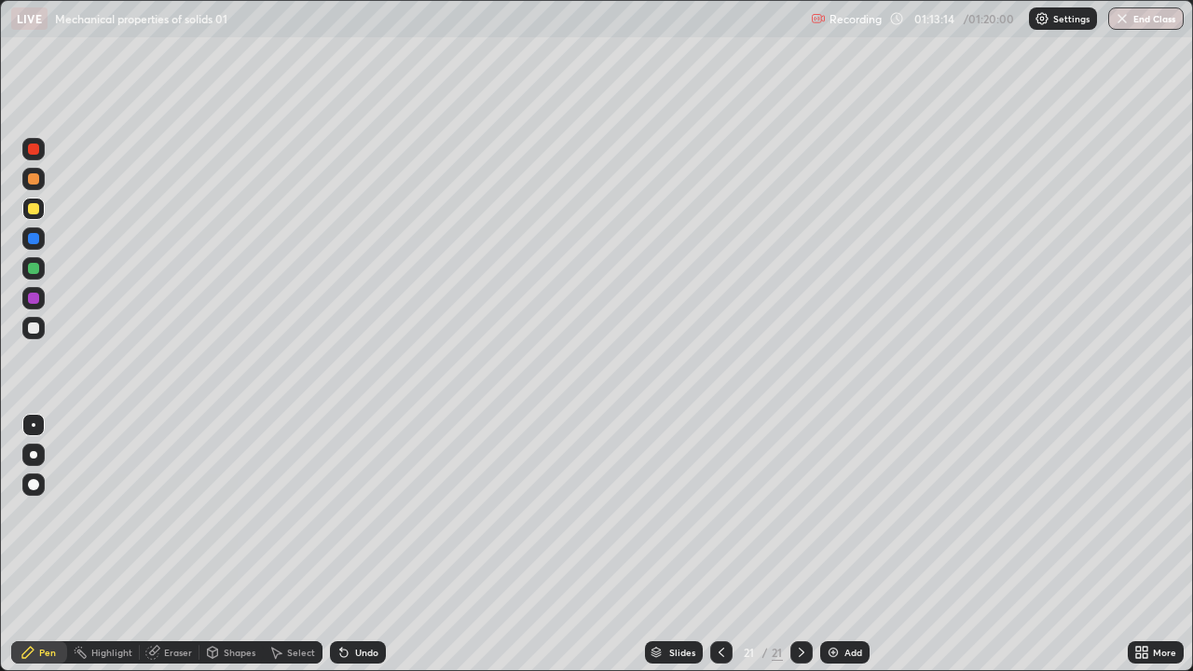
click at [32, 333] on div at bounding box center [33, 328] width 11 height 11
click at [32, 216] on div at bounding box center [33, 209] width 22 height 22
click at [1137, 21] on button "End Class" at bounding box center [1147, 18] width 74 height 22
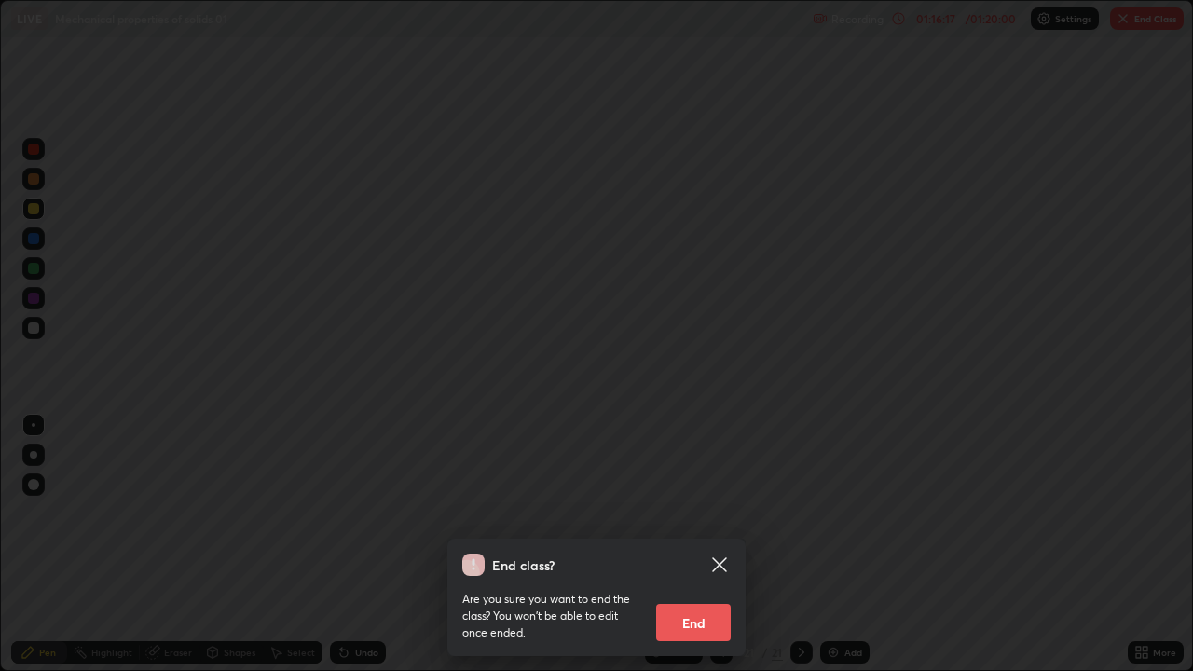
click at [683, 544] on button "End" at bounding box center [693, 622] width 75 height 37
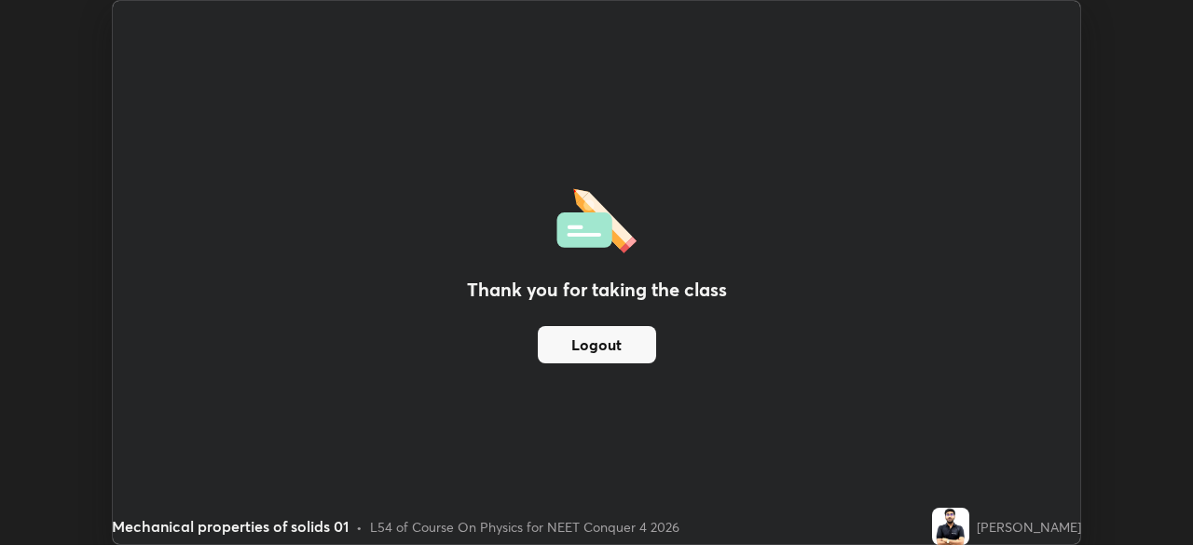
scroll to position [92666, 92018]
